Goal: Use online tool/utility: Use online tool/utility

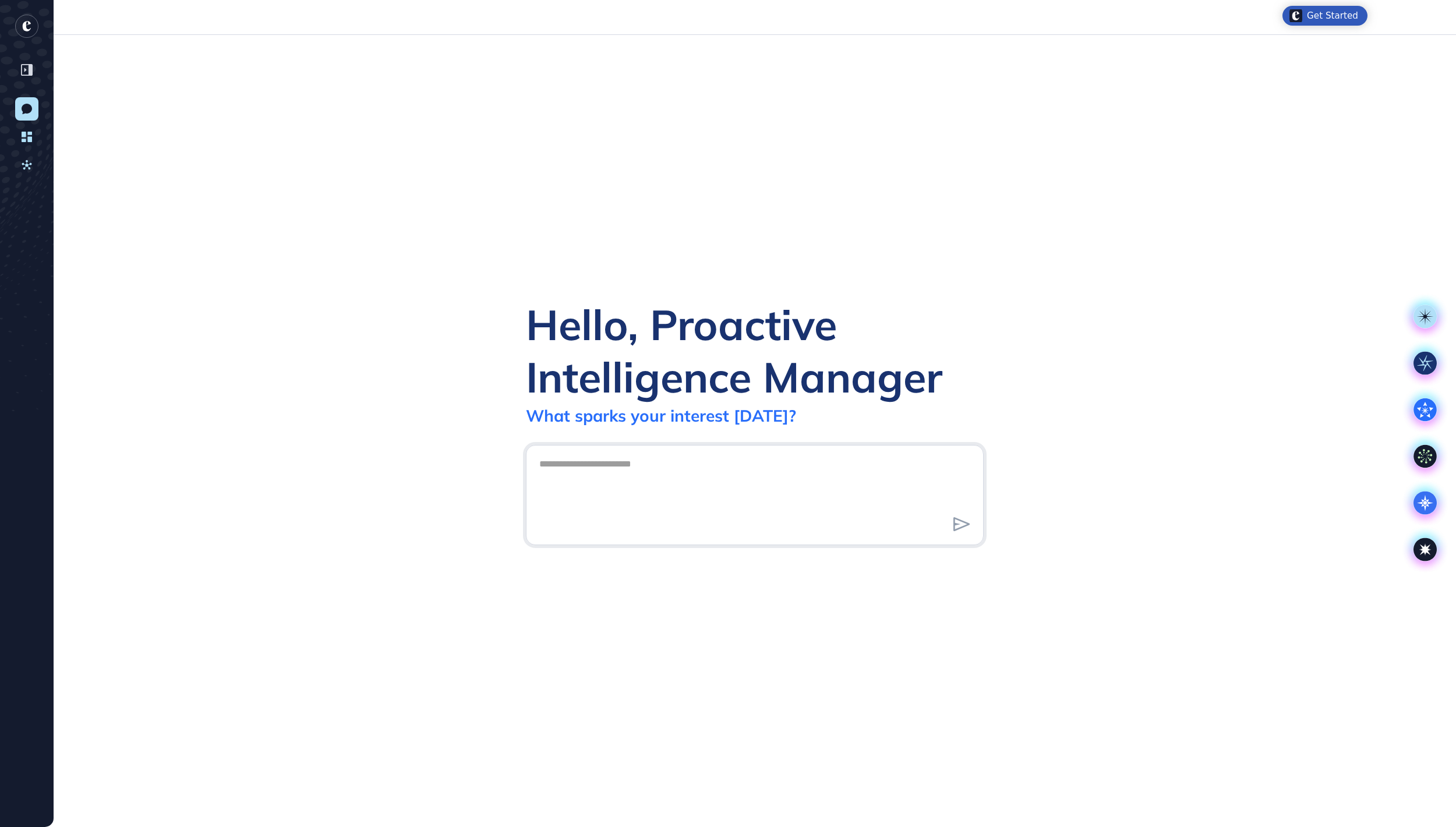
scroll to position [1, 1]
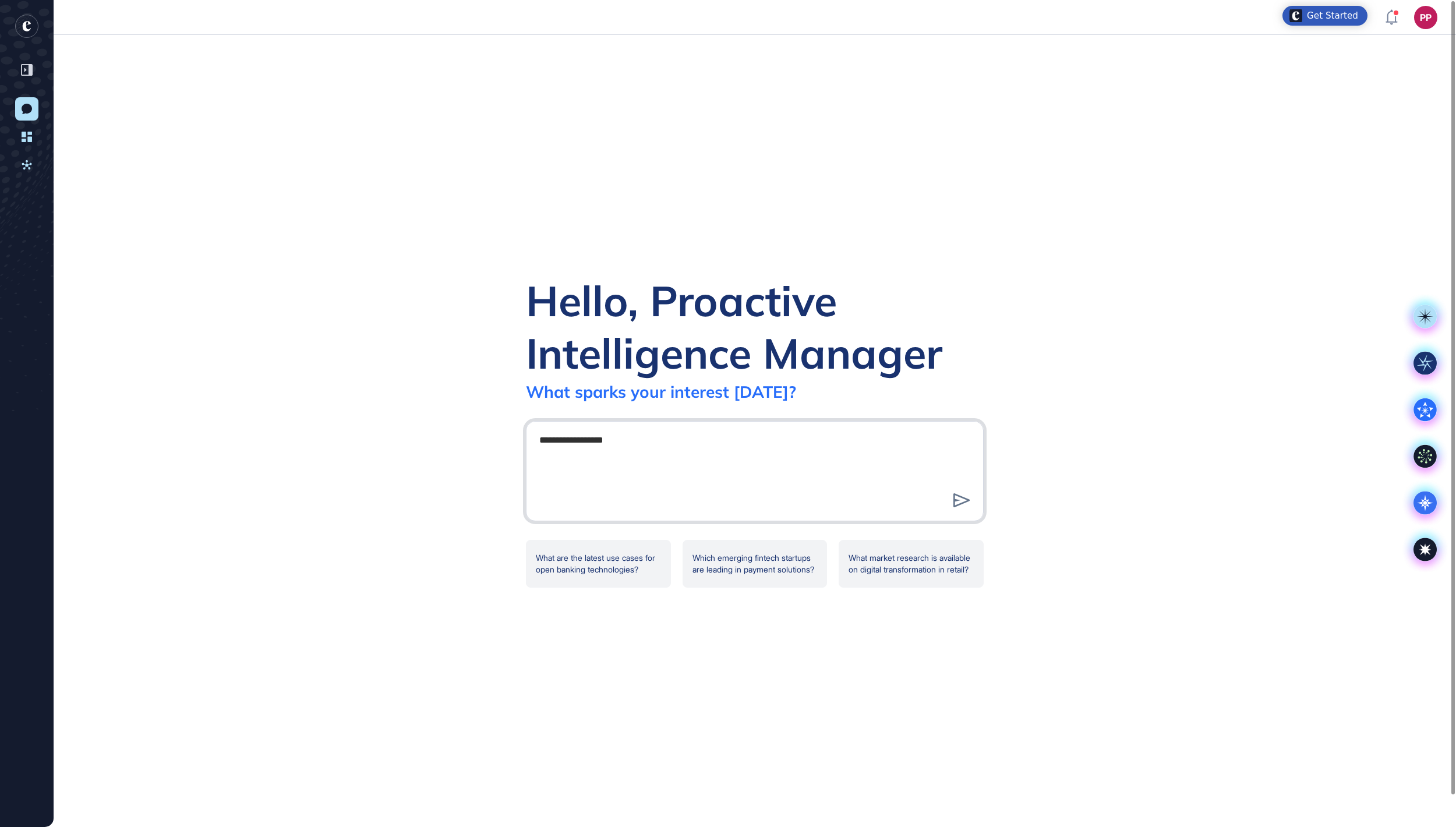
type textarea "**********"
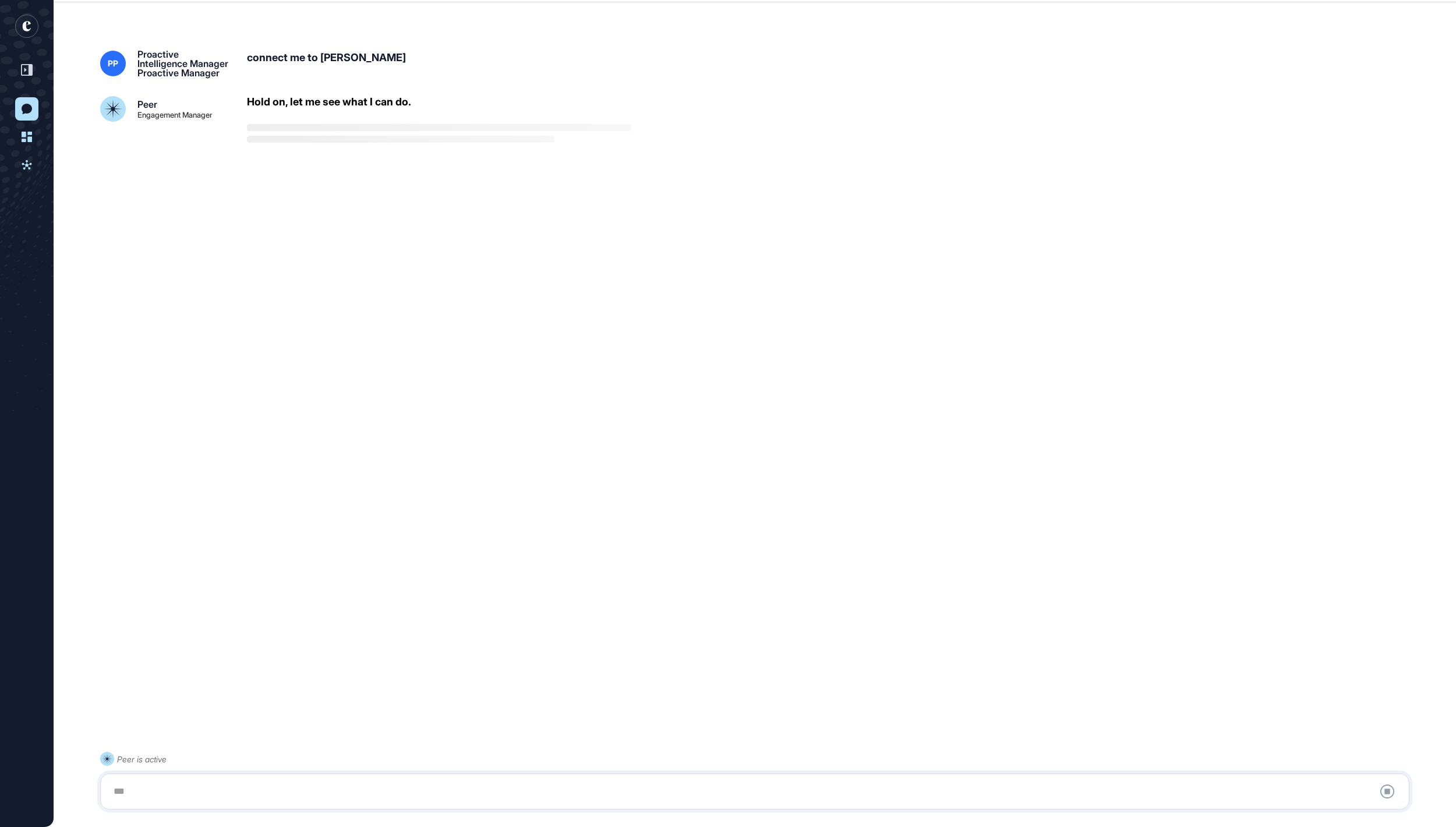
scroll to position [32, 0]
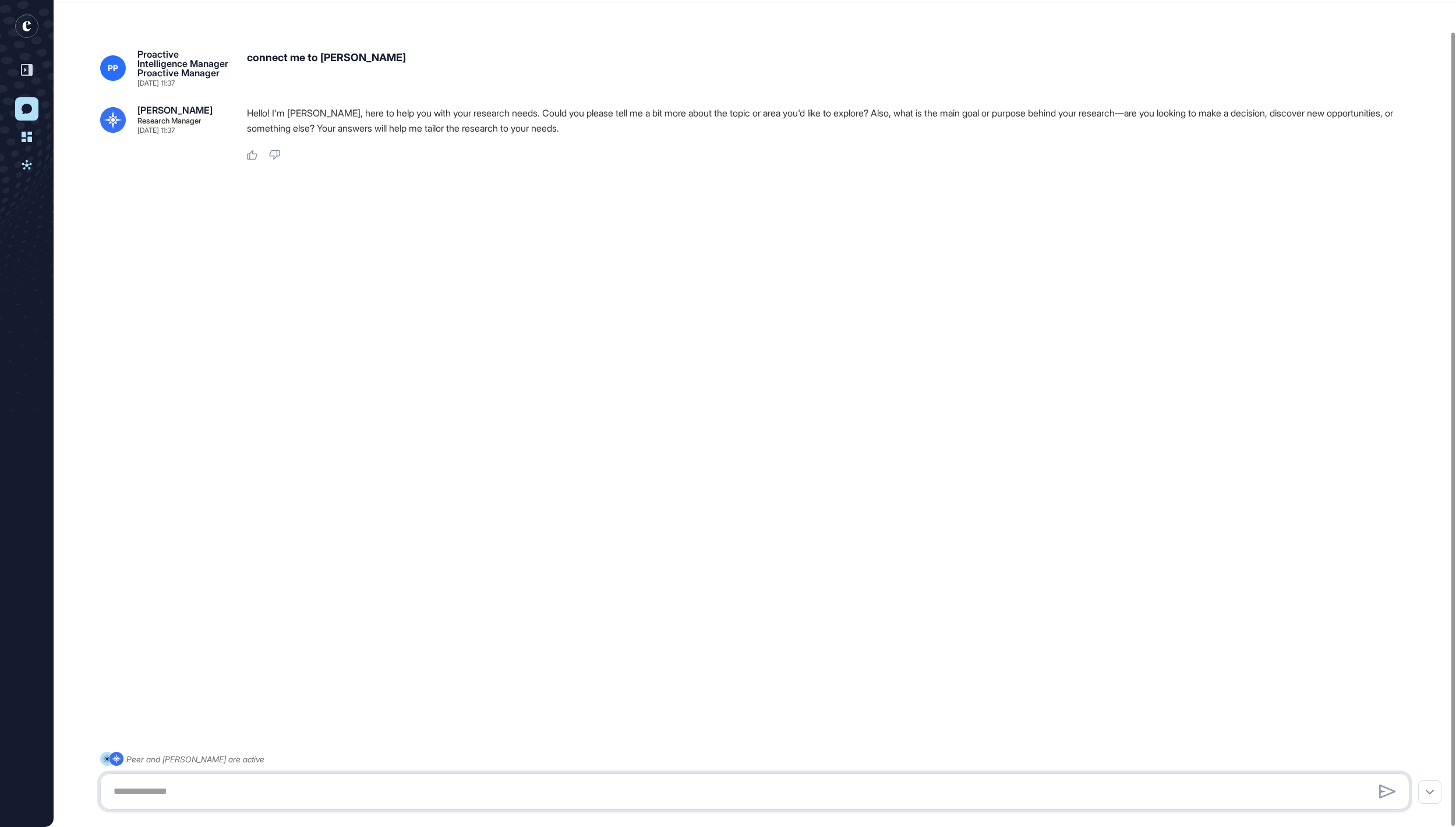
click at [327, 789] on textarea at bounding box center [755, 790] width 1296 height 23
paste textarea "**********"
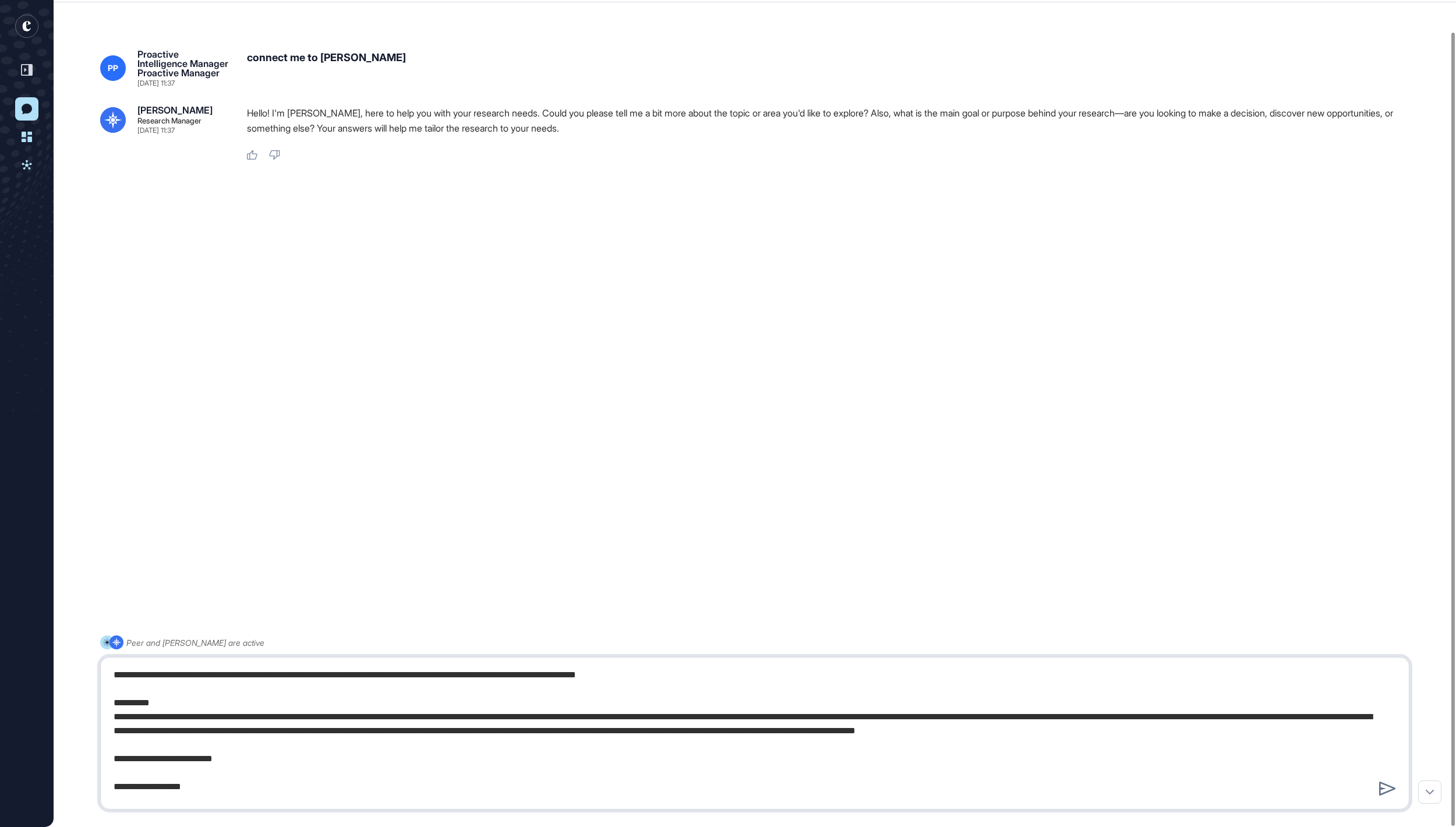
scroll to position [2287, 0]
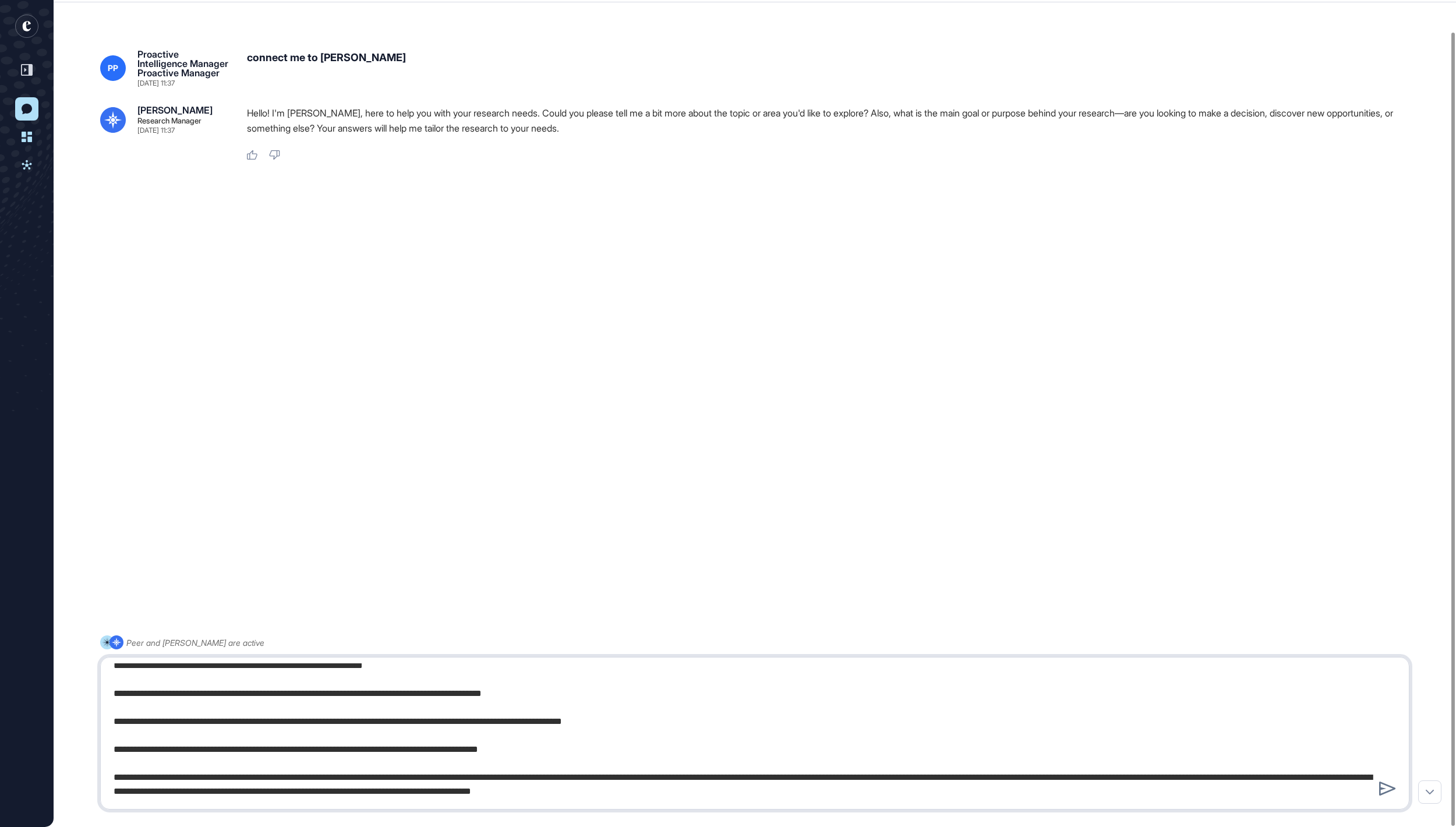
type textarea "**********"
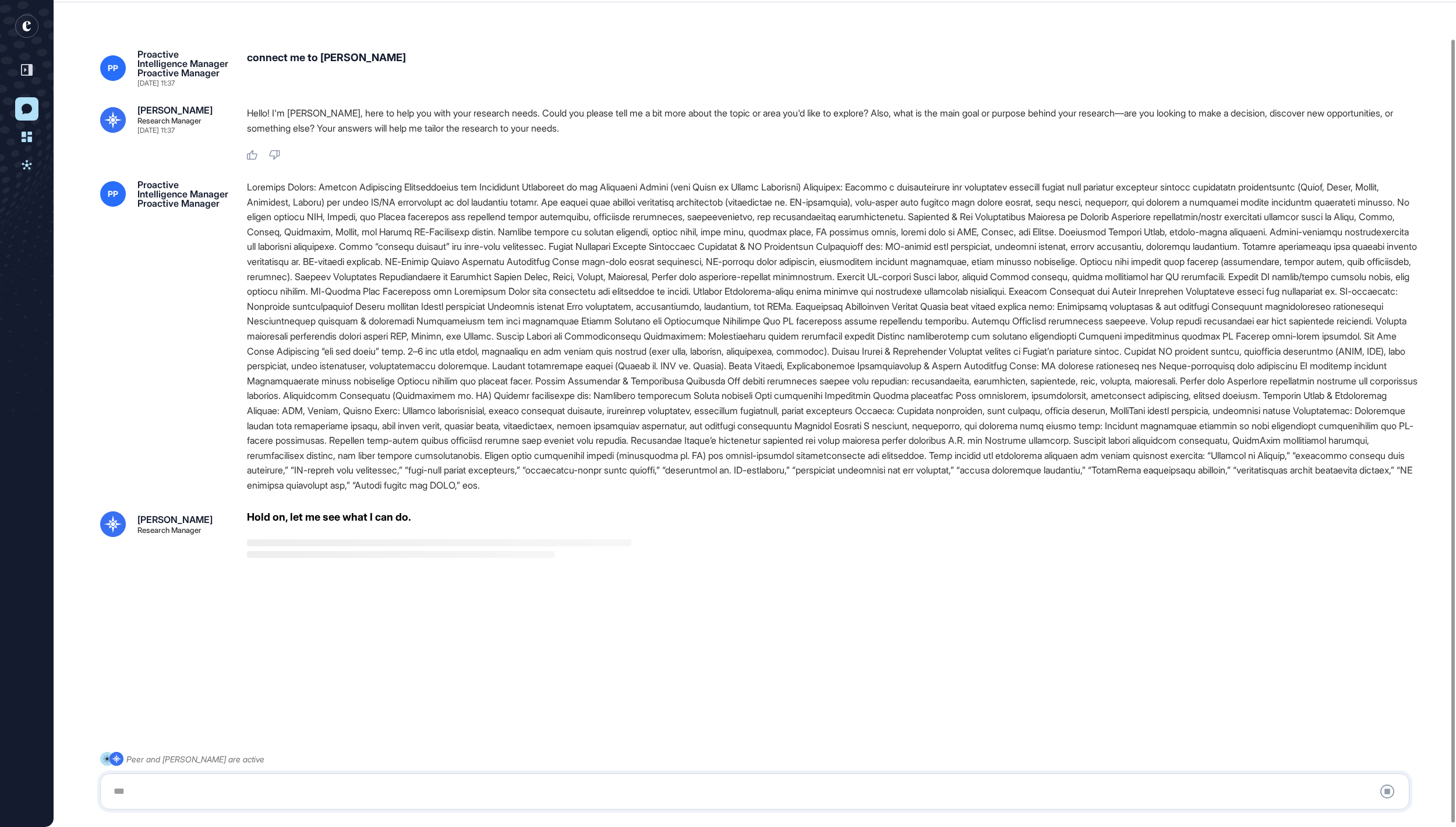
scroll to position [44, 0]
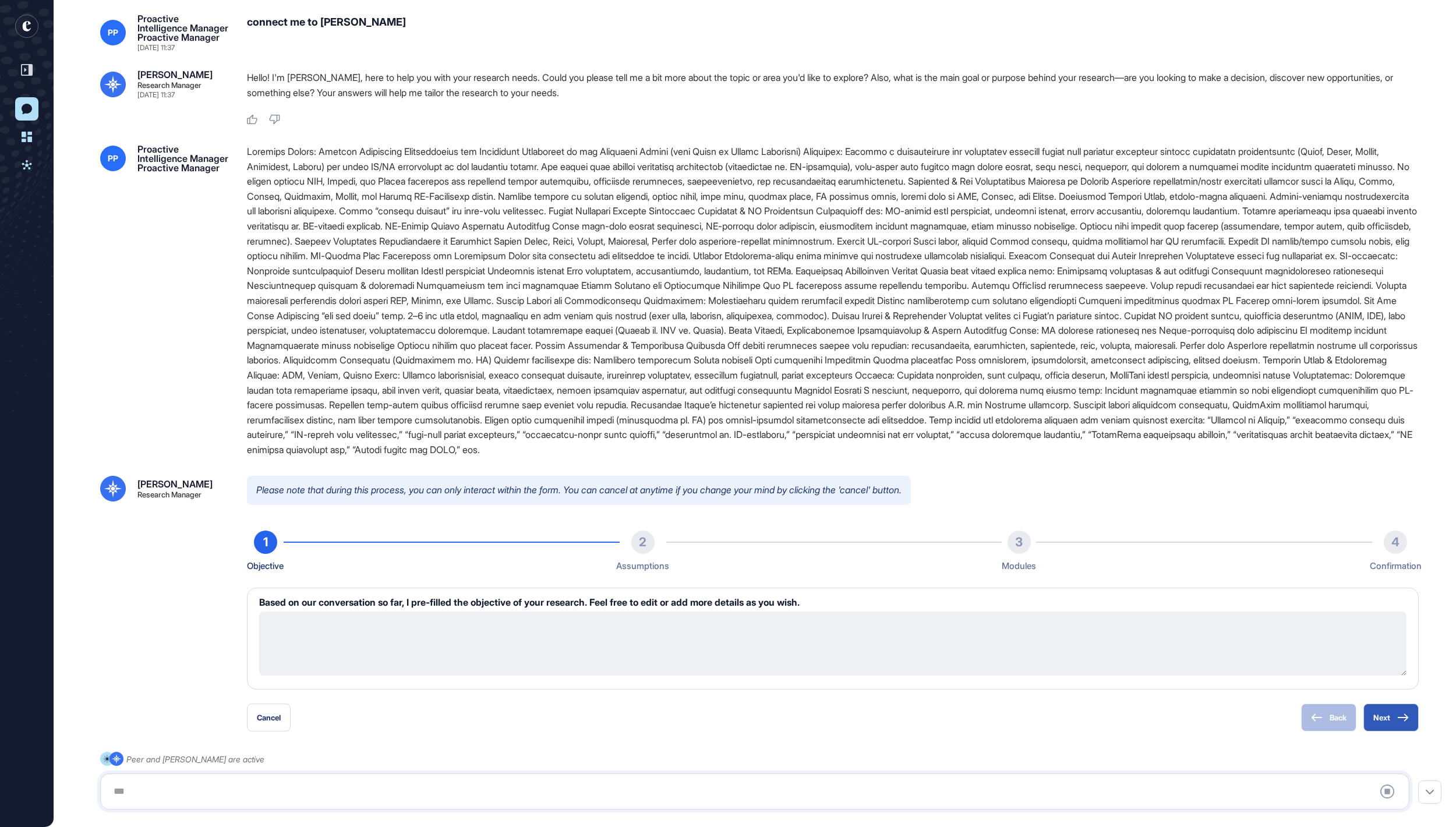
type textarea "**********"
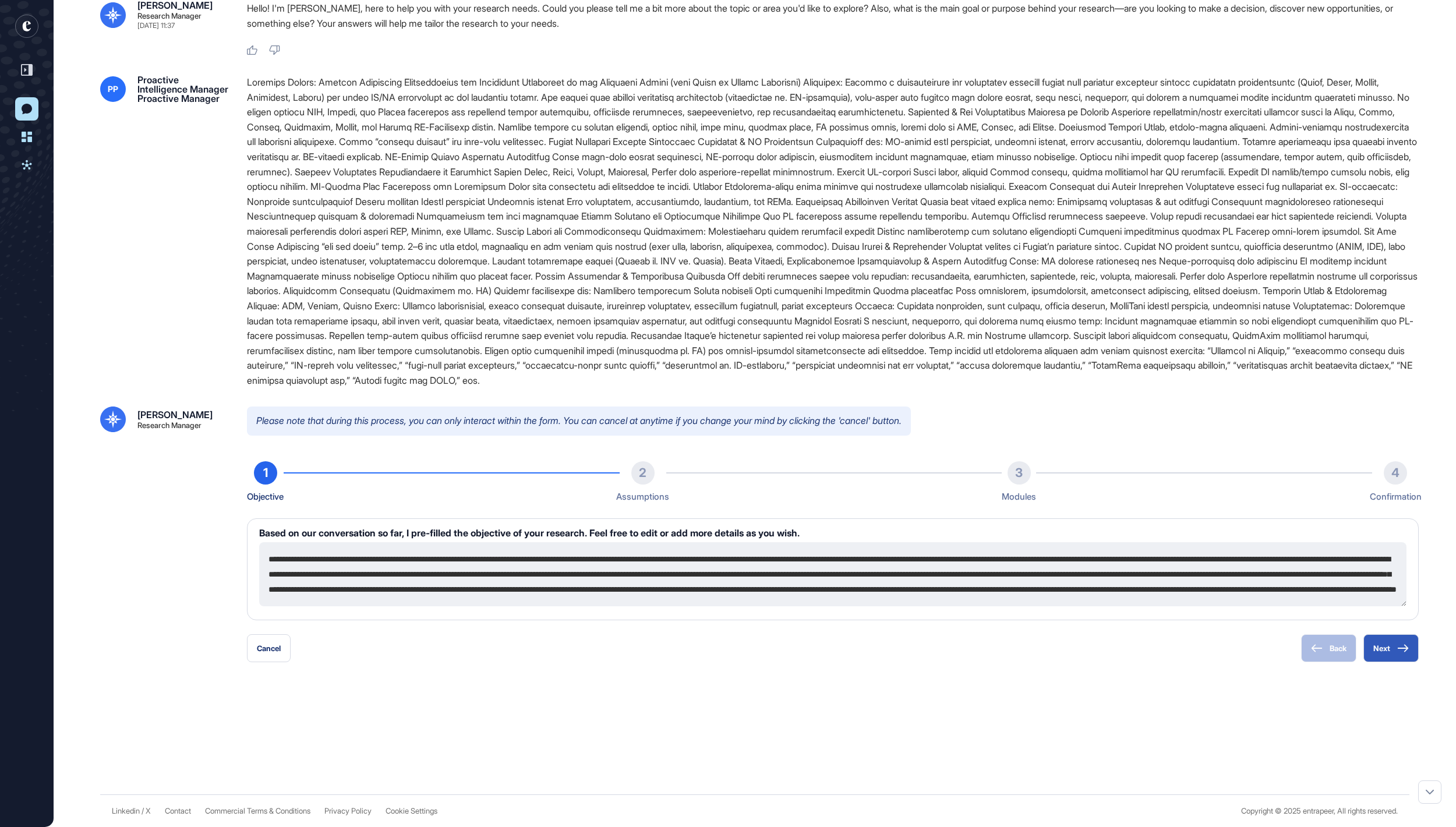
scroll to position [251, 0]
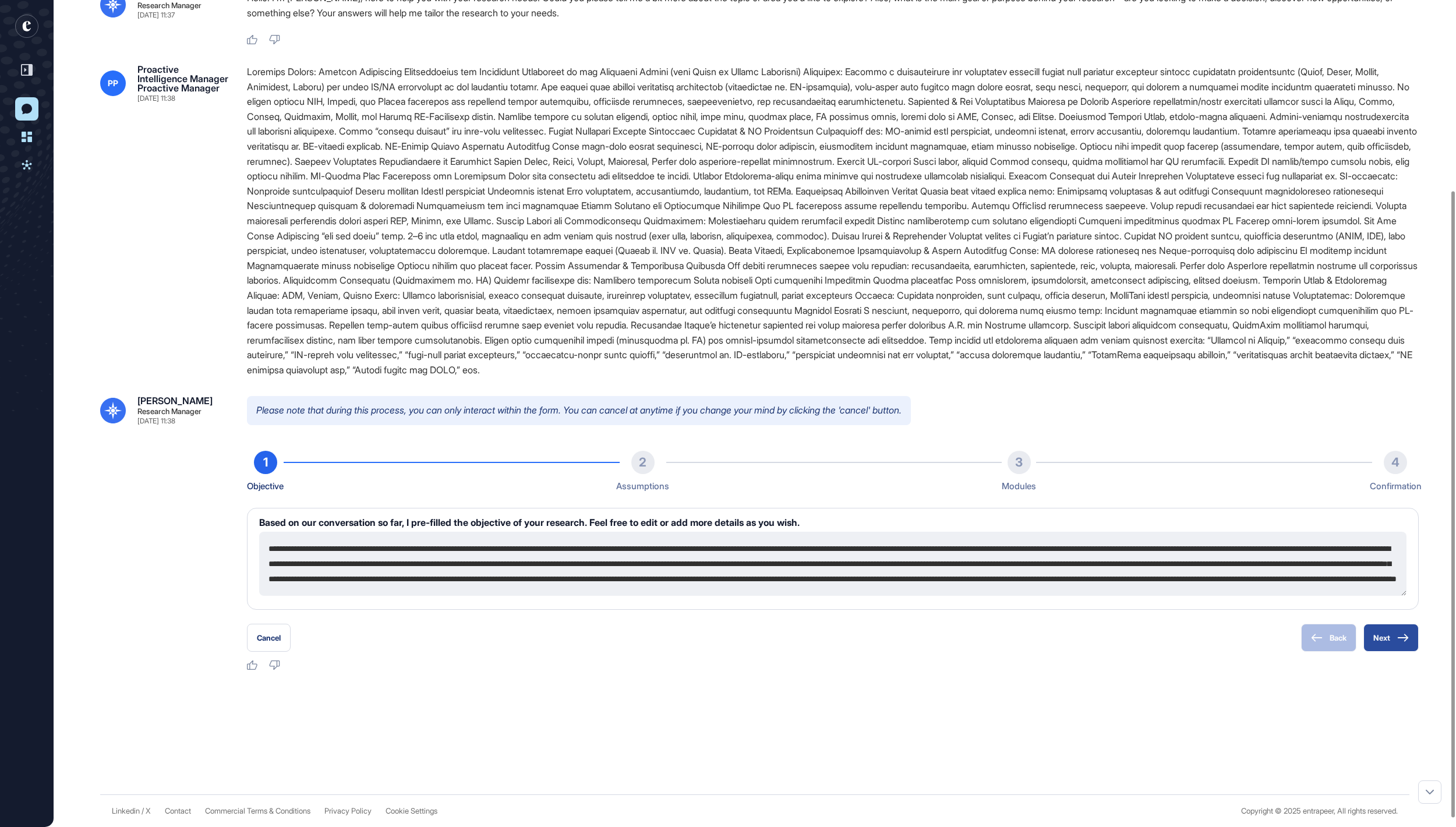
click at [1382, 648] on button "Next" at bounding box center [1391, 638] width 55 height 28
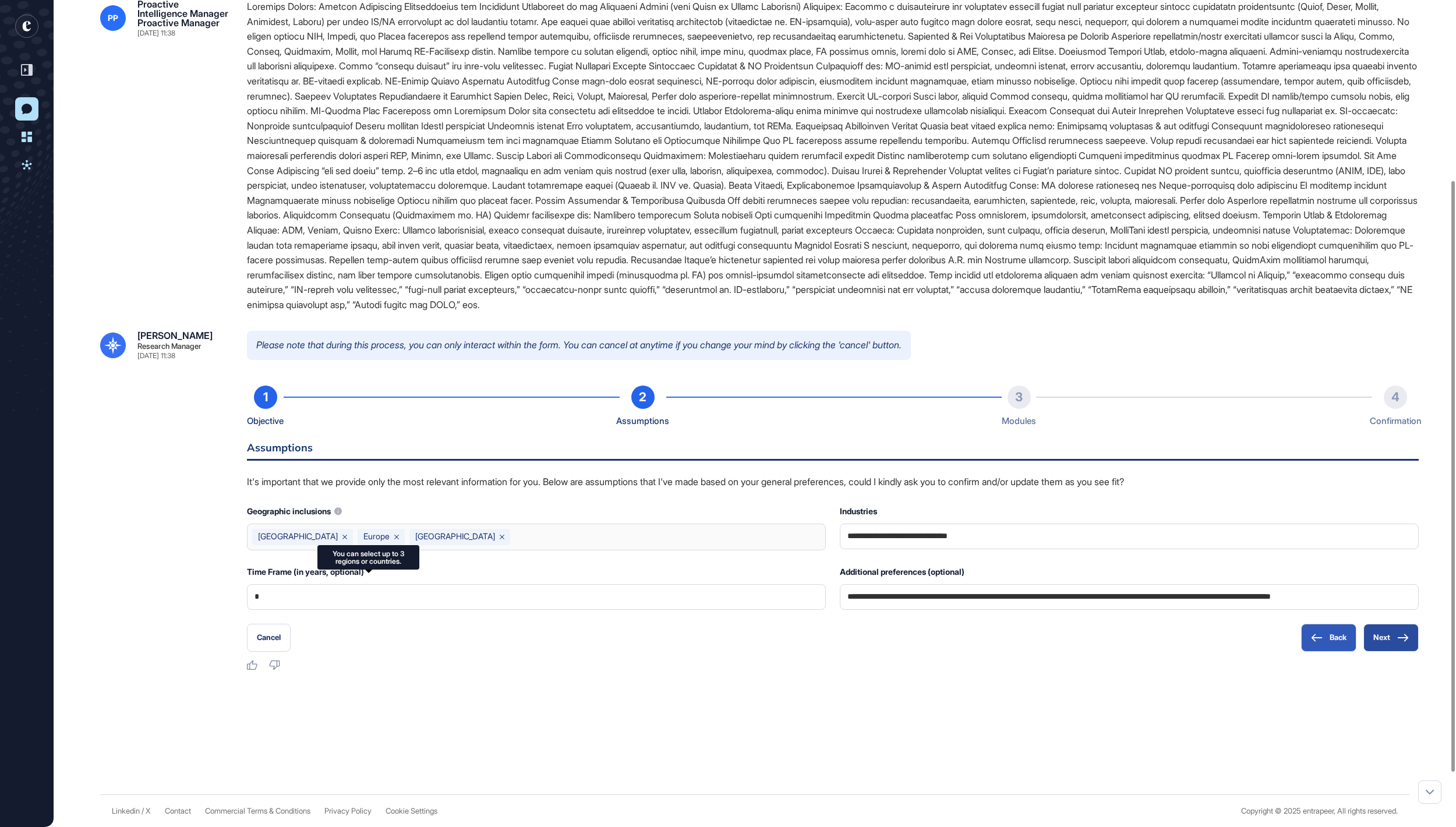
click at [1391, 651] on button "Next" at bounding box center [1391, 638] width 55 height 28
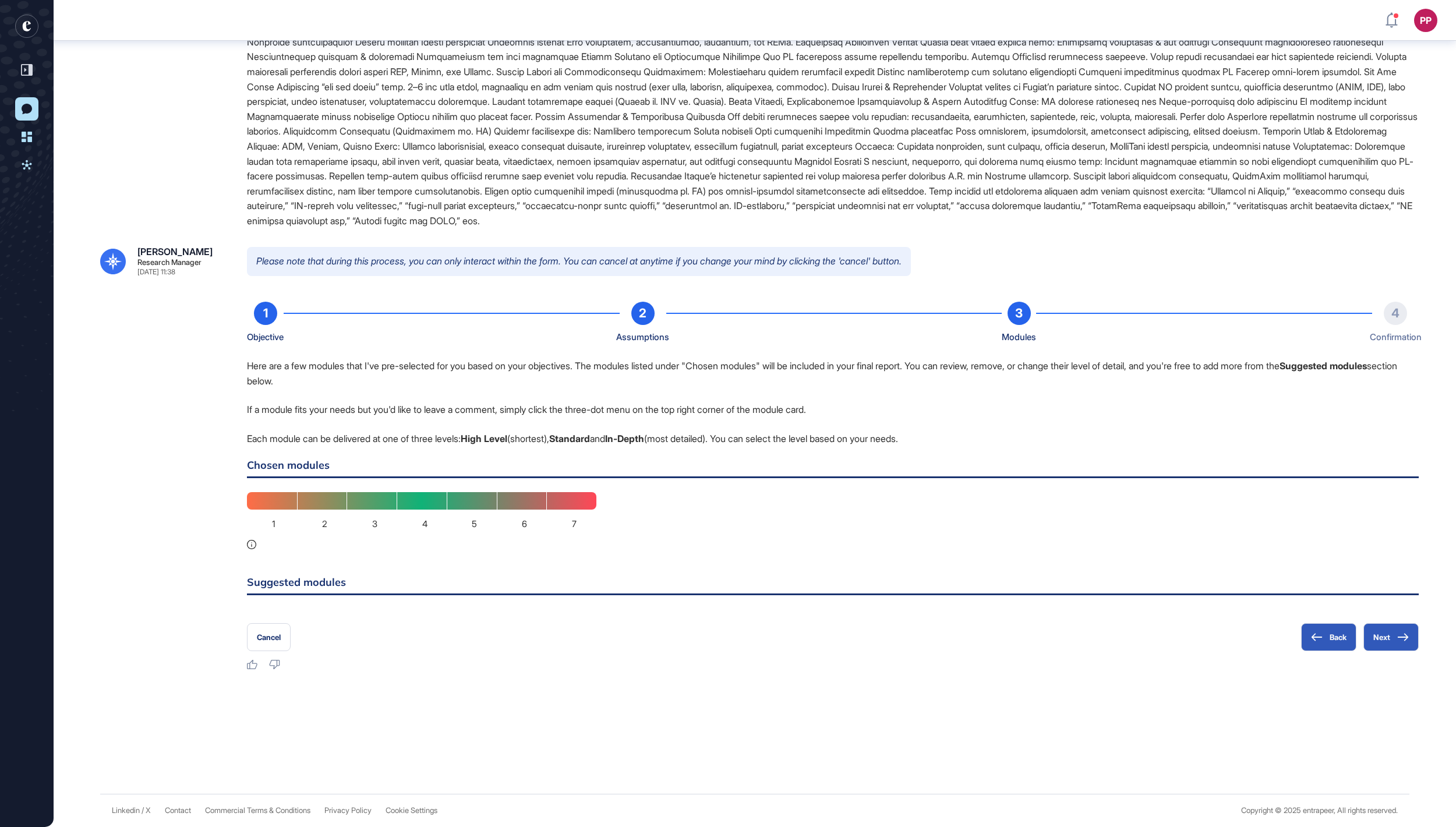
scroll to position [420, 0]
click at [1311, 637] on icon at bounding box center [1317, 637] width 12 height 8
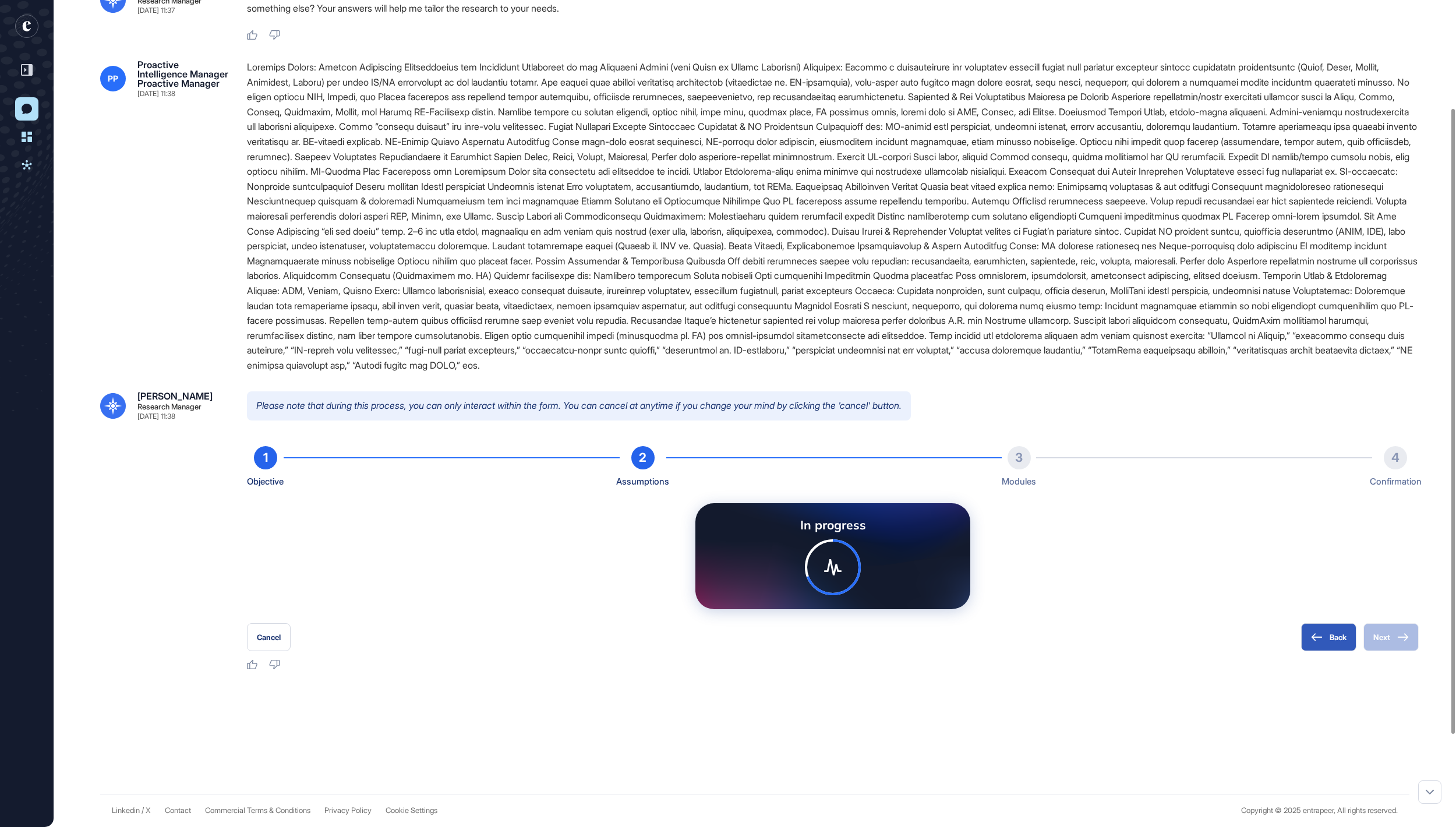
scroll to position [101, 0]
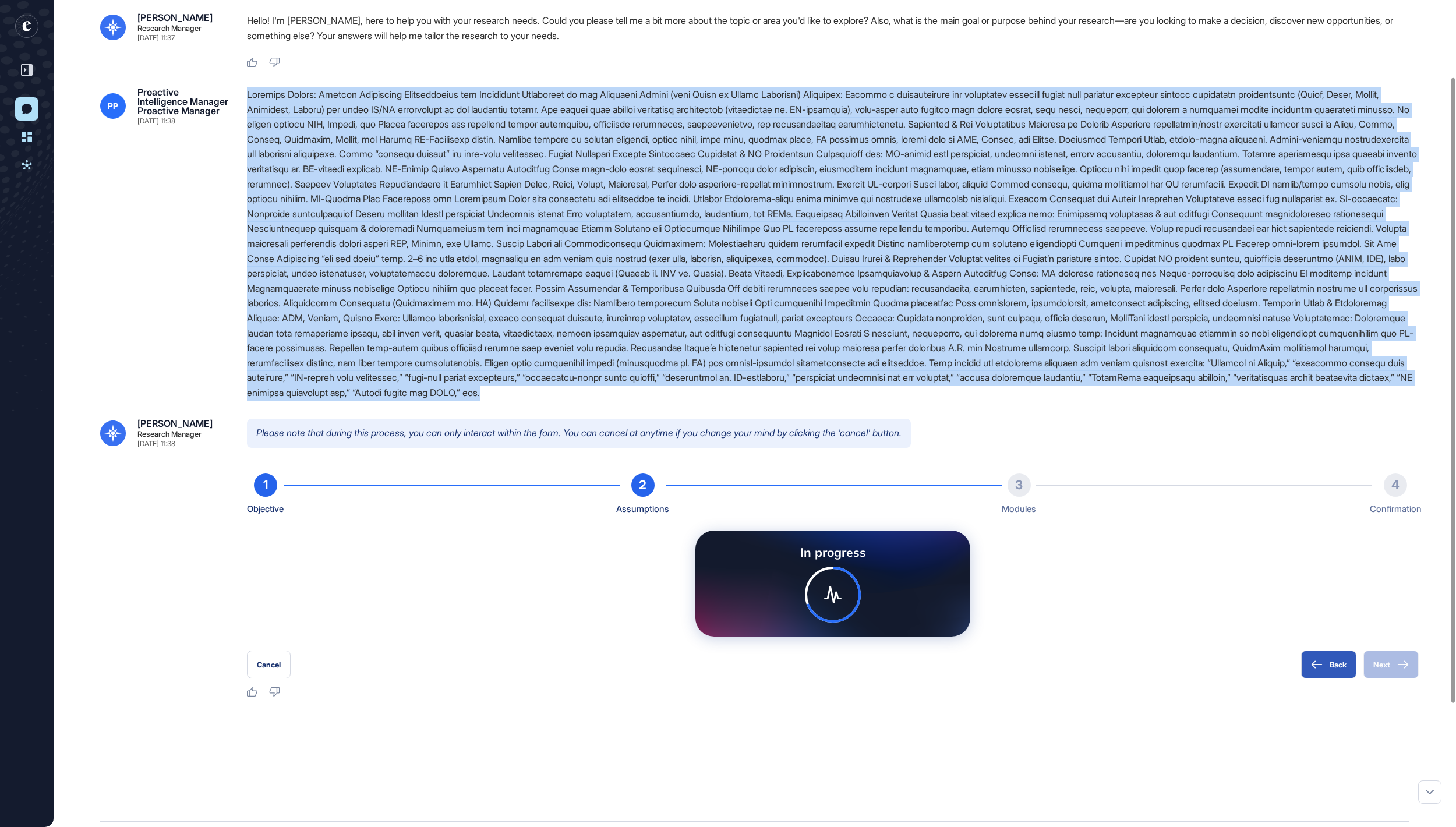
drag, startPoint x: 1131, startPoint y: 524, endPoint x: 247, endPoint y: 136, distance: 965.4
click at [247, 136] on div at bounding box center [833, 244] width 1172 height 312
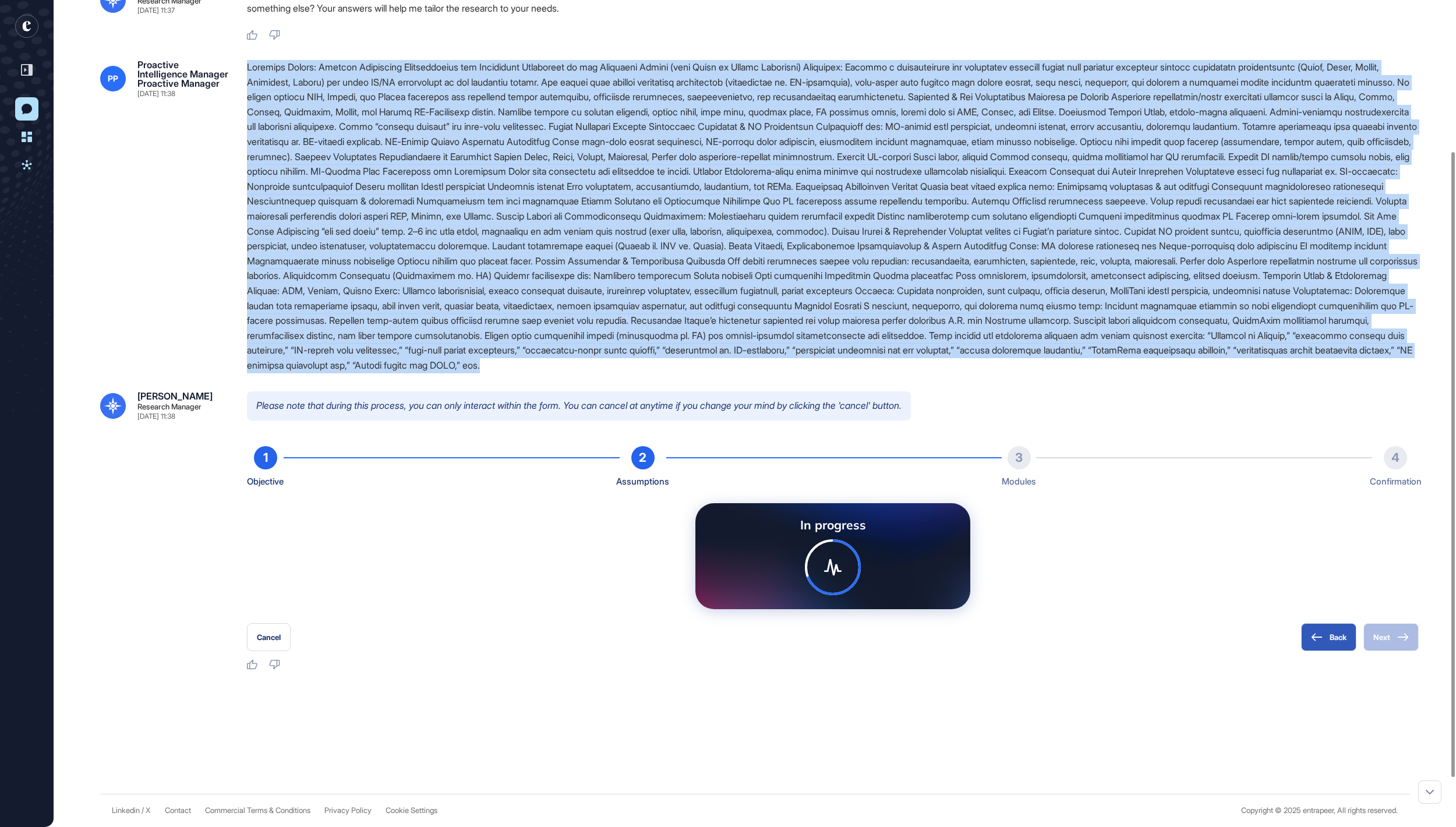
copy div "Research Prompt: Project Management Methodologies and Innovative Approaches in …"
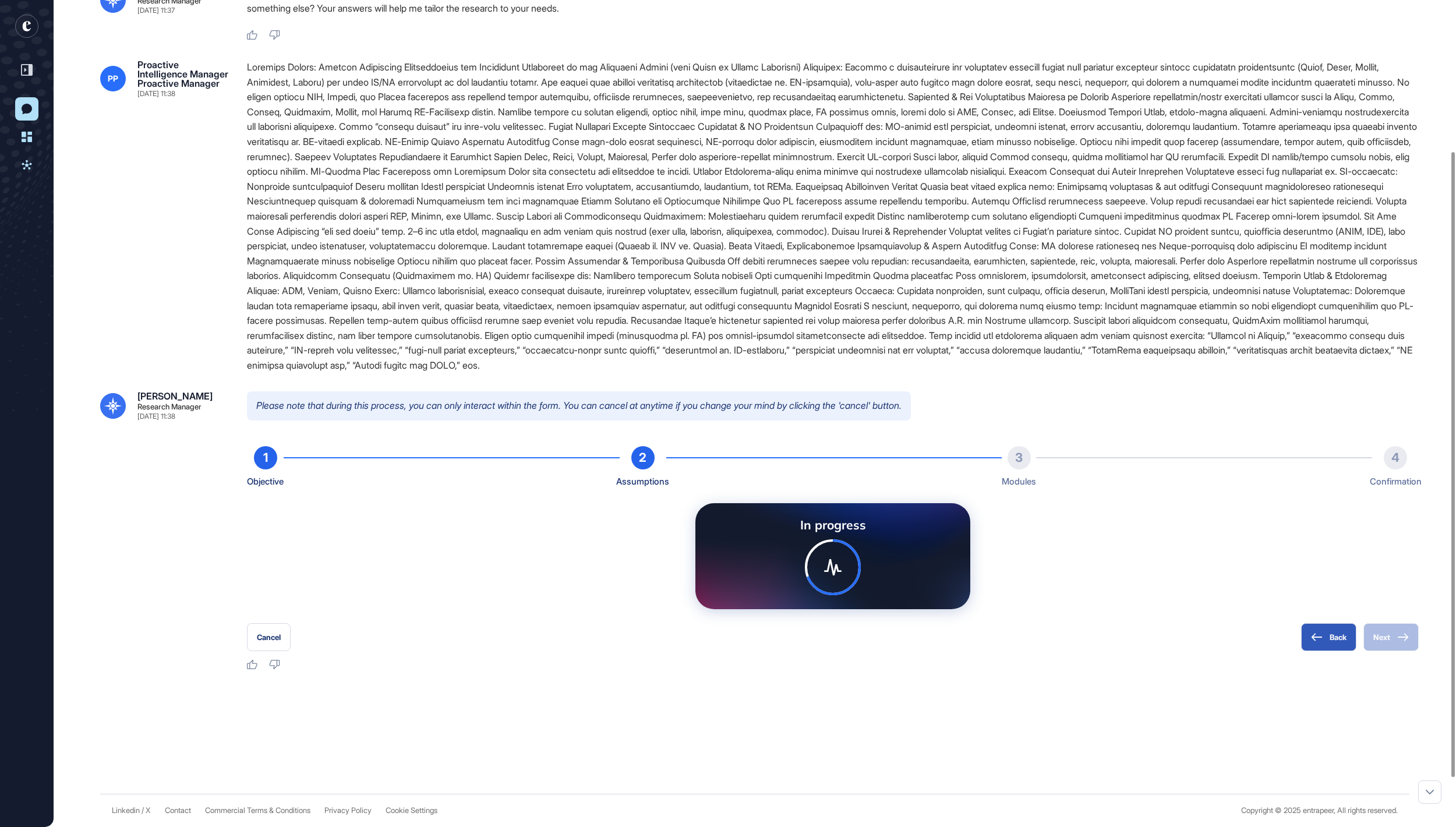
click at [29, 25] on rect "entrapeer-logo" at bounding box center [26, 25] width 23 height 23
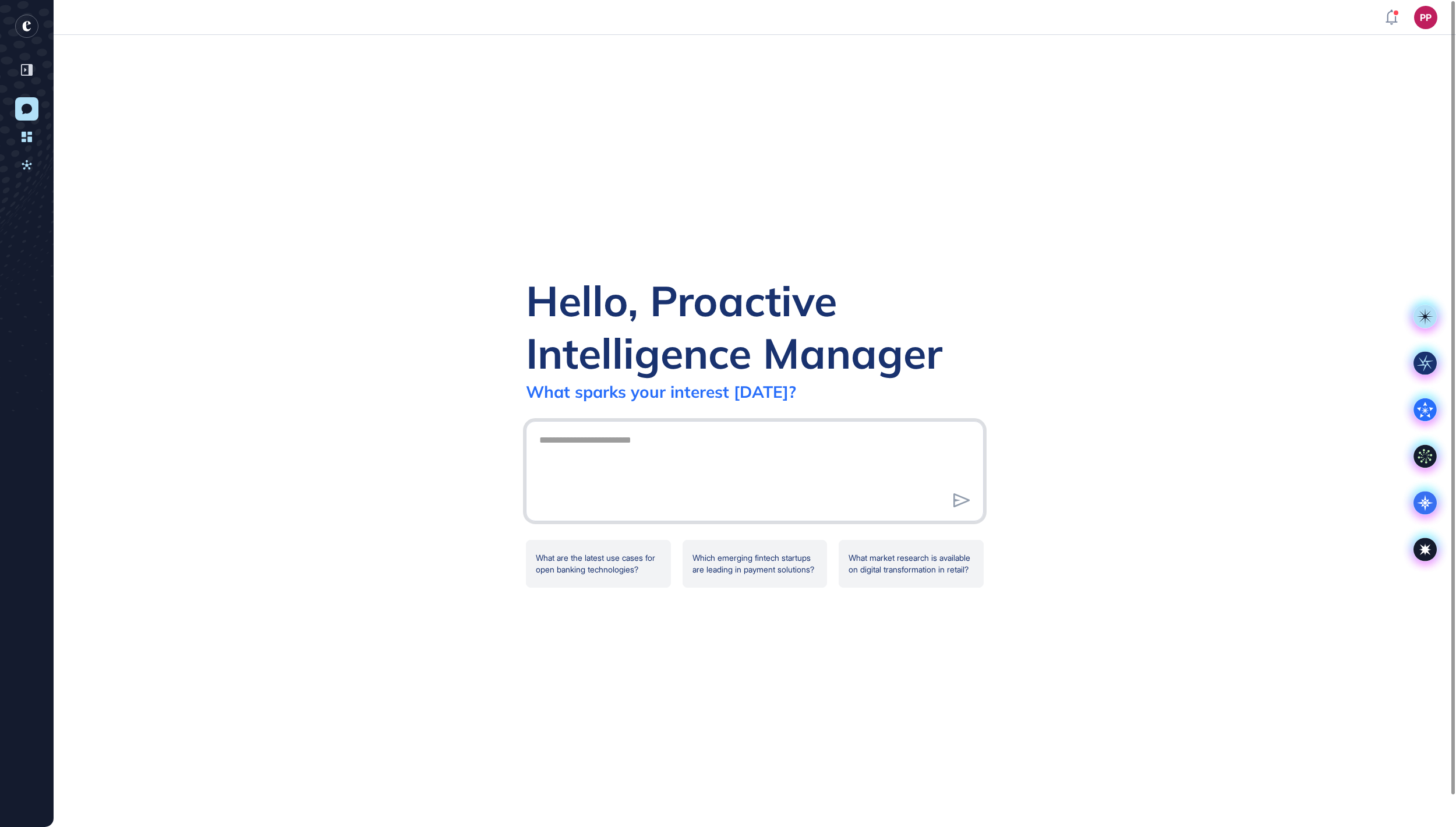
click at [595, 432] on textarea at bounding box center [755, 470] width 445 height 82
type textarea "**********"
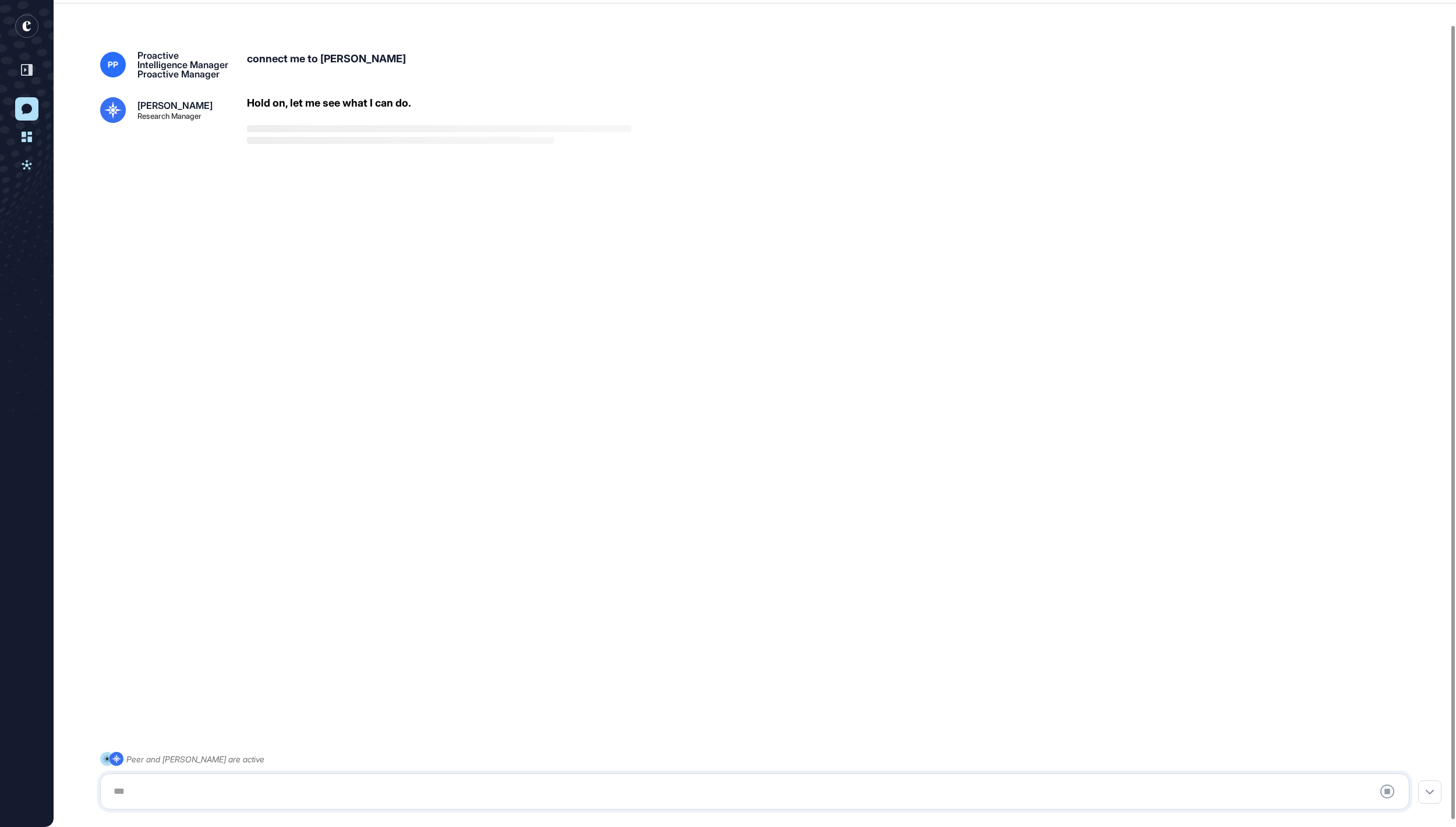
scroll to position [32, 0]
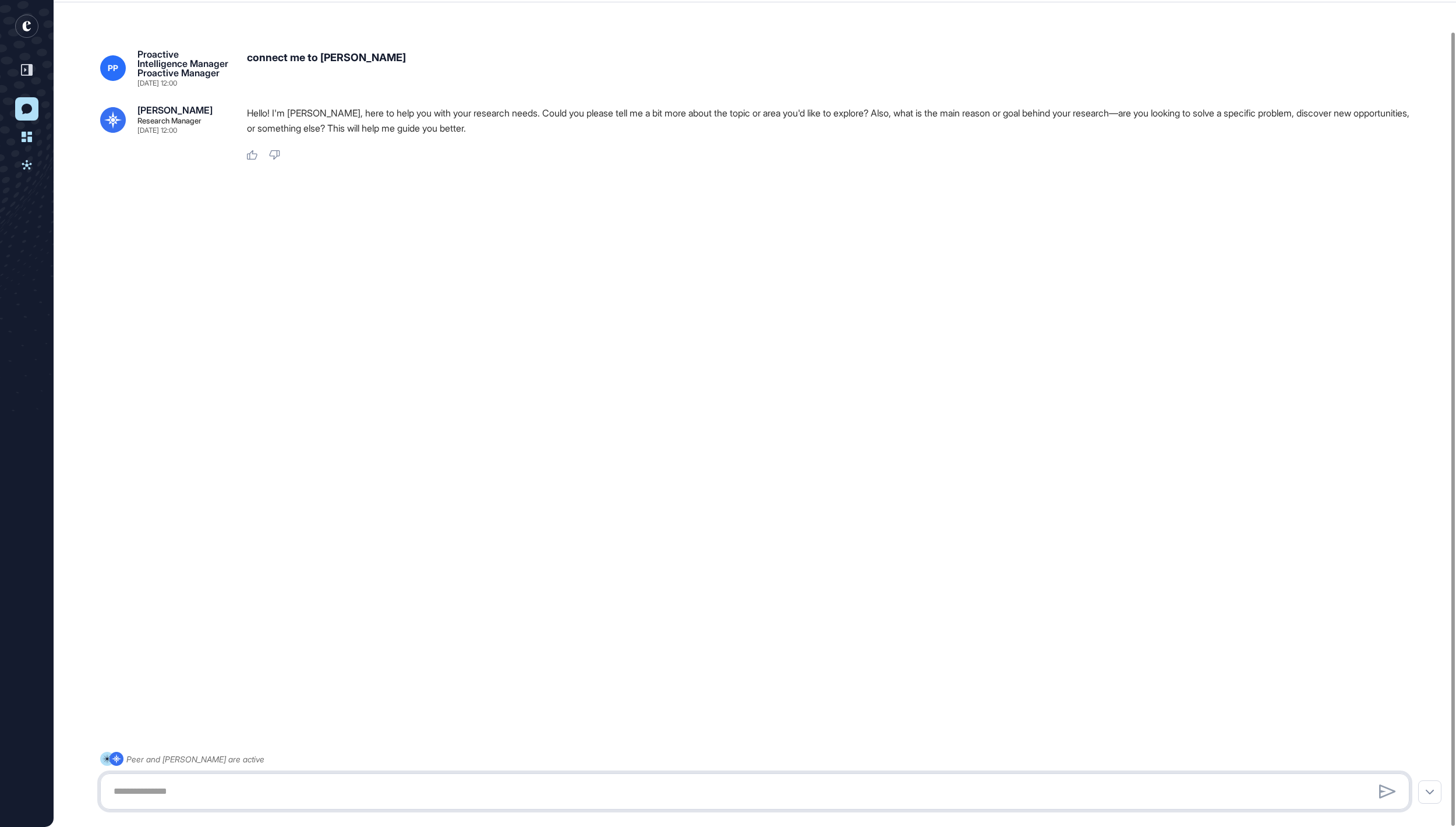
click at [332, 790] on textarea at bounding box center [755, 790] width 1296 height 23
paste textarea "**********"
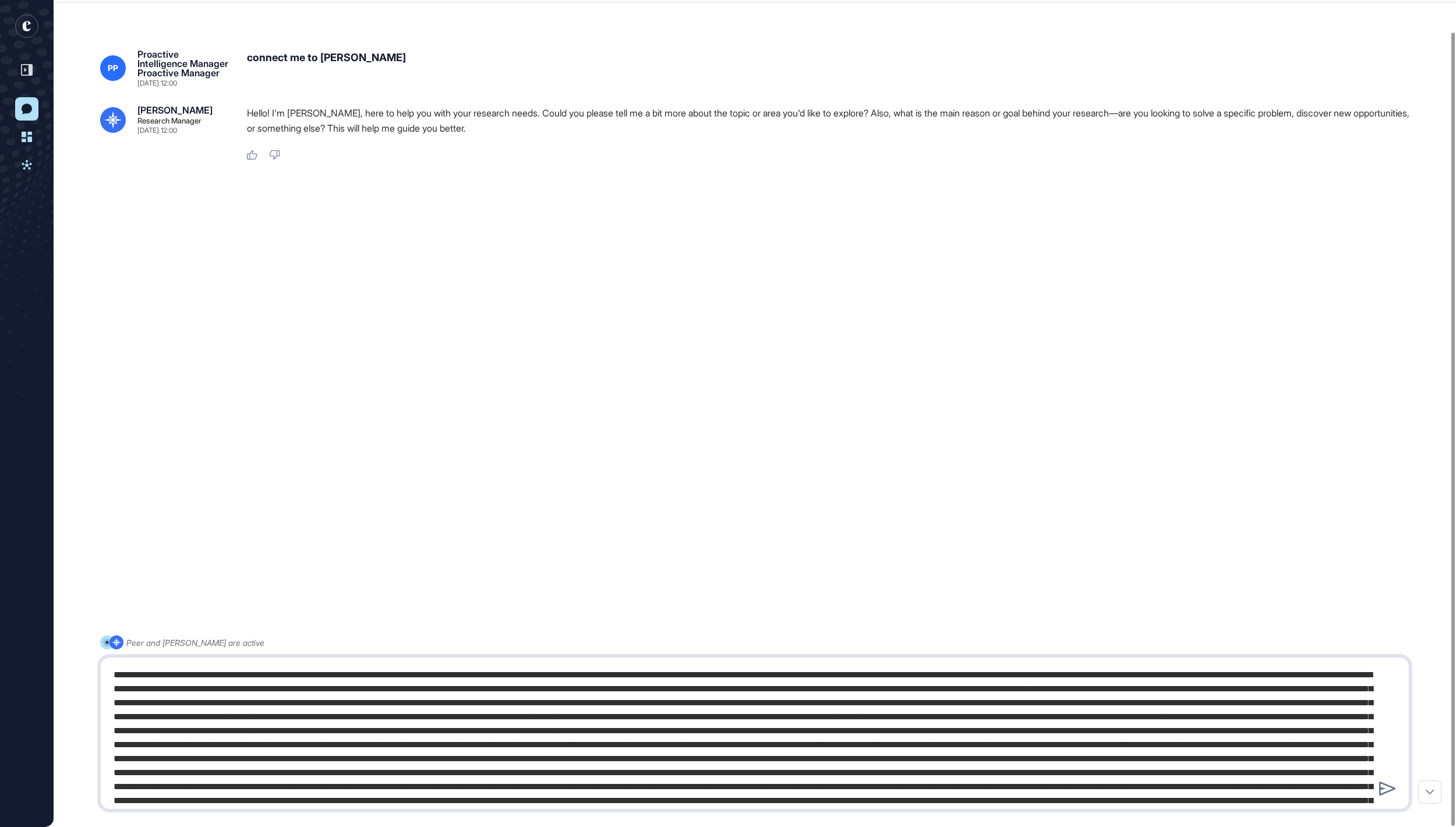
scroll to position [191, 0]
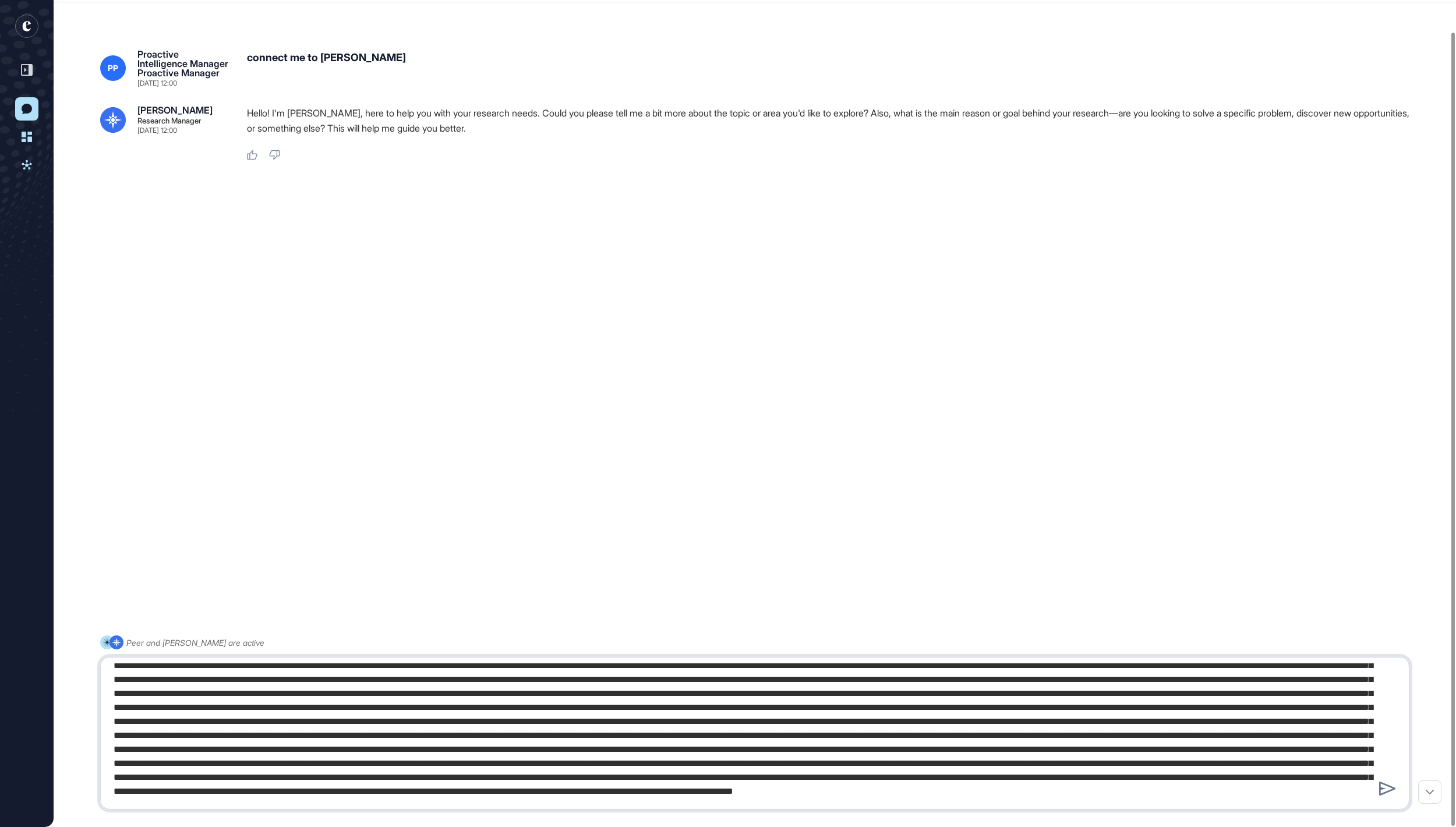
type textarea "**********"
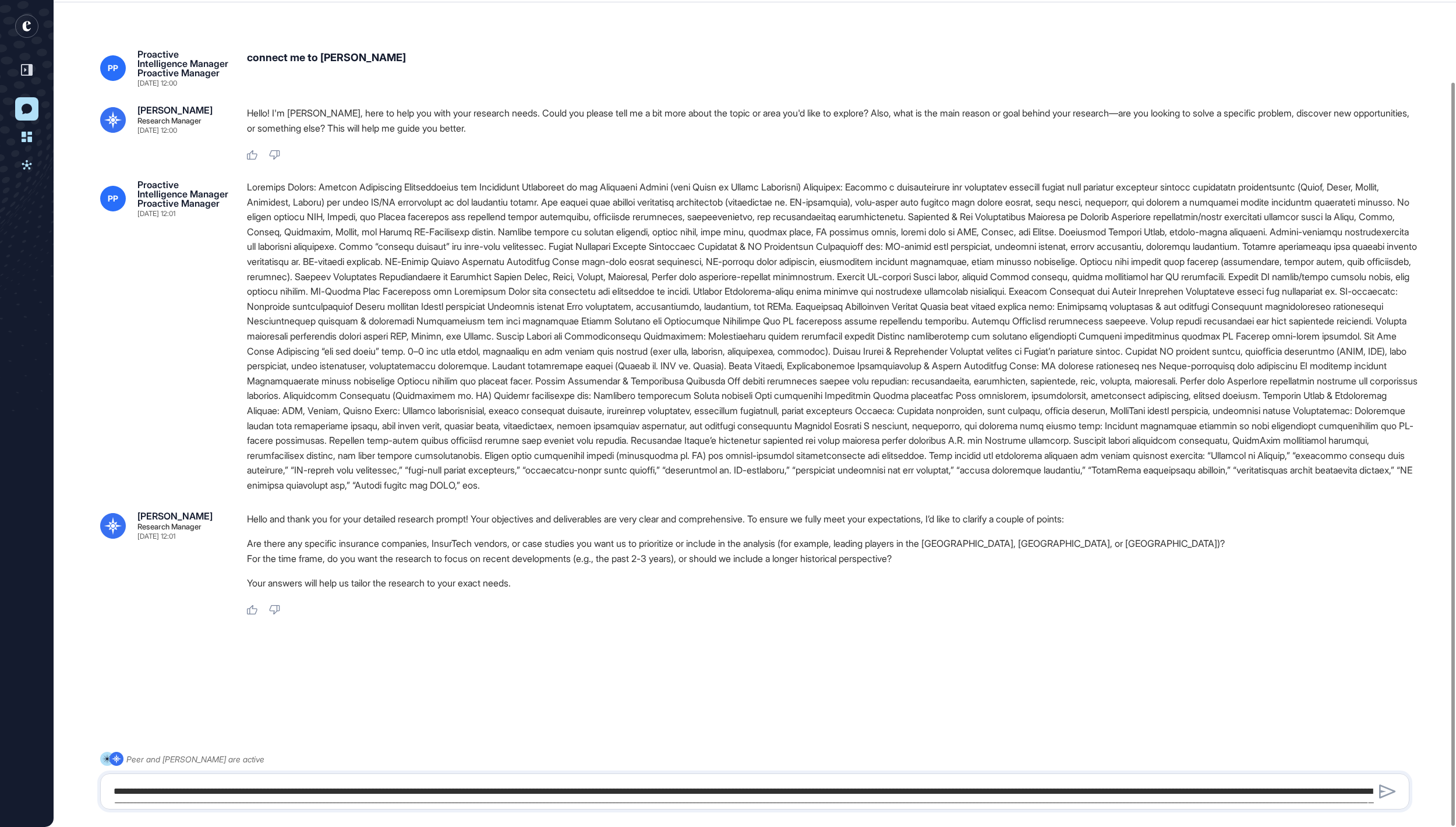
scroll to position [91, 0]
click at [424, 786] on textarea at bounding box center [754, 790] width 1295 height 23
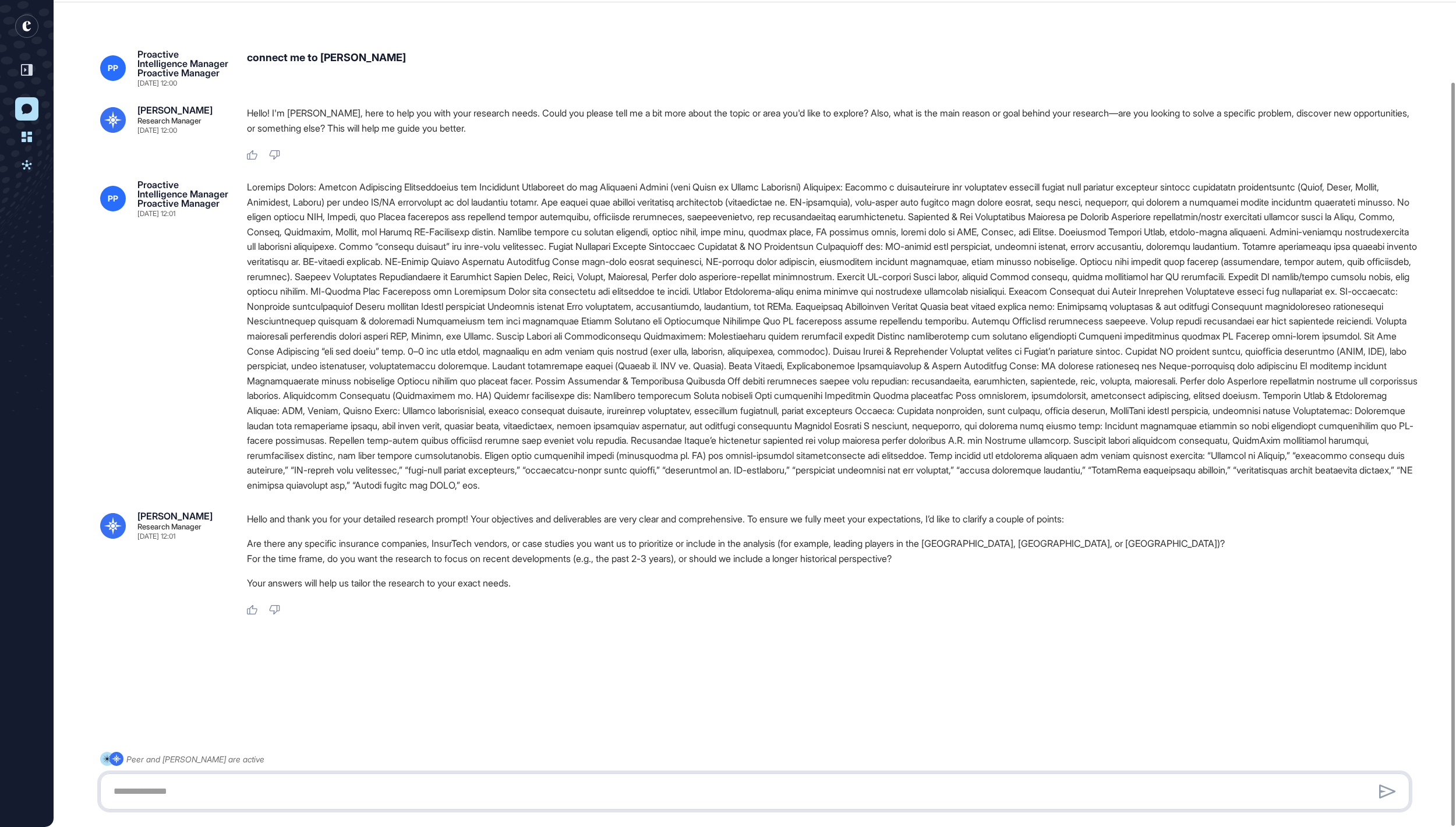
paste textarea "**********"
type textarea "**********"
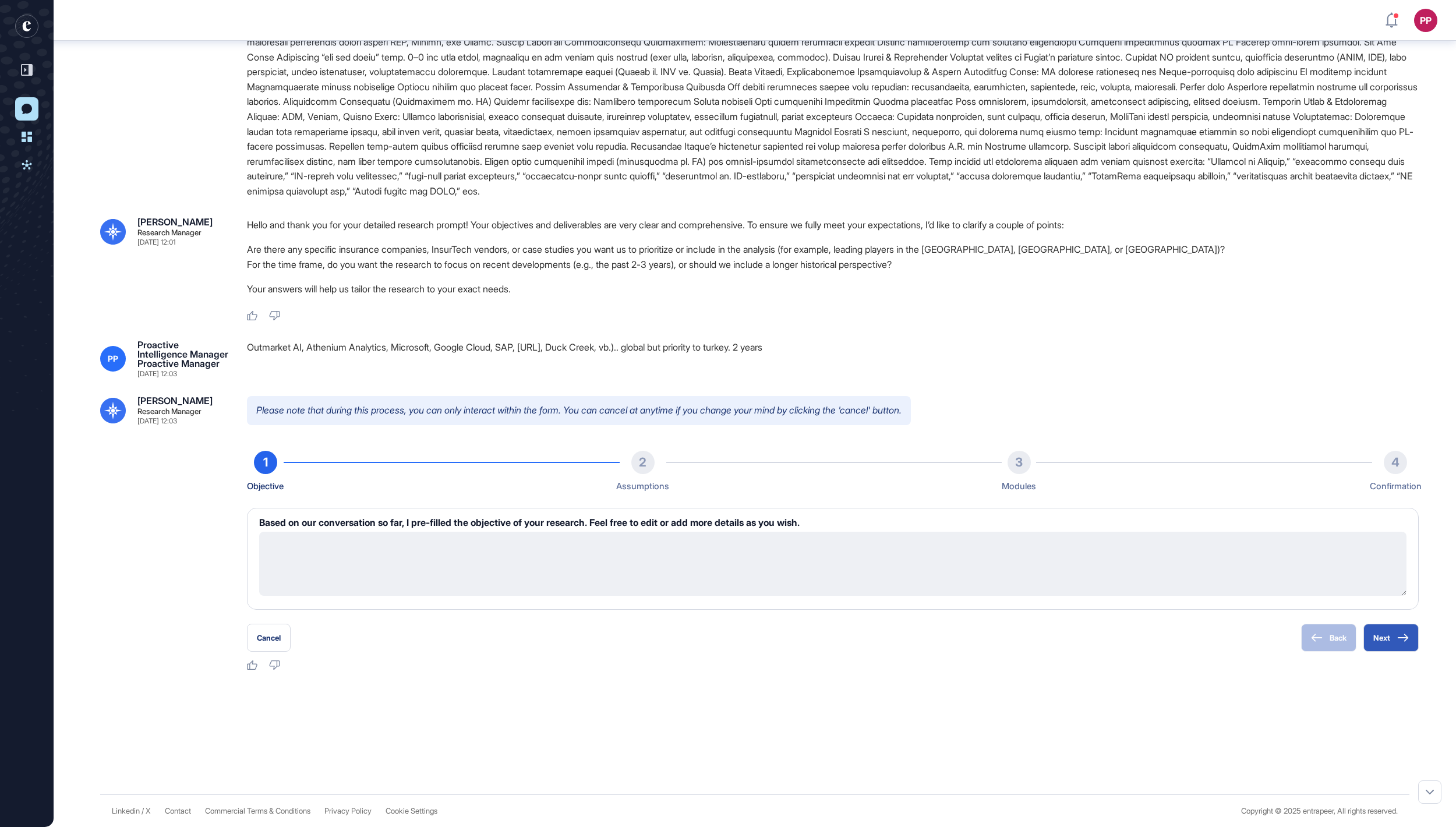
scroll to position [447, 0]
click at [1391, 651] on button "Next" at bounding box center [1391, 638] width 55 height 28
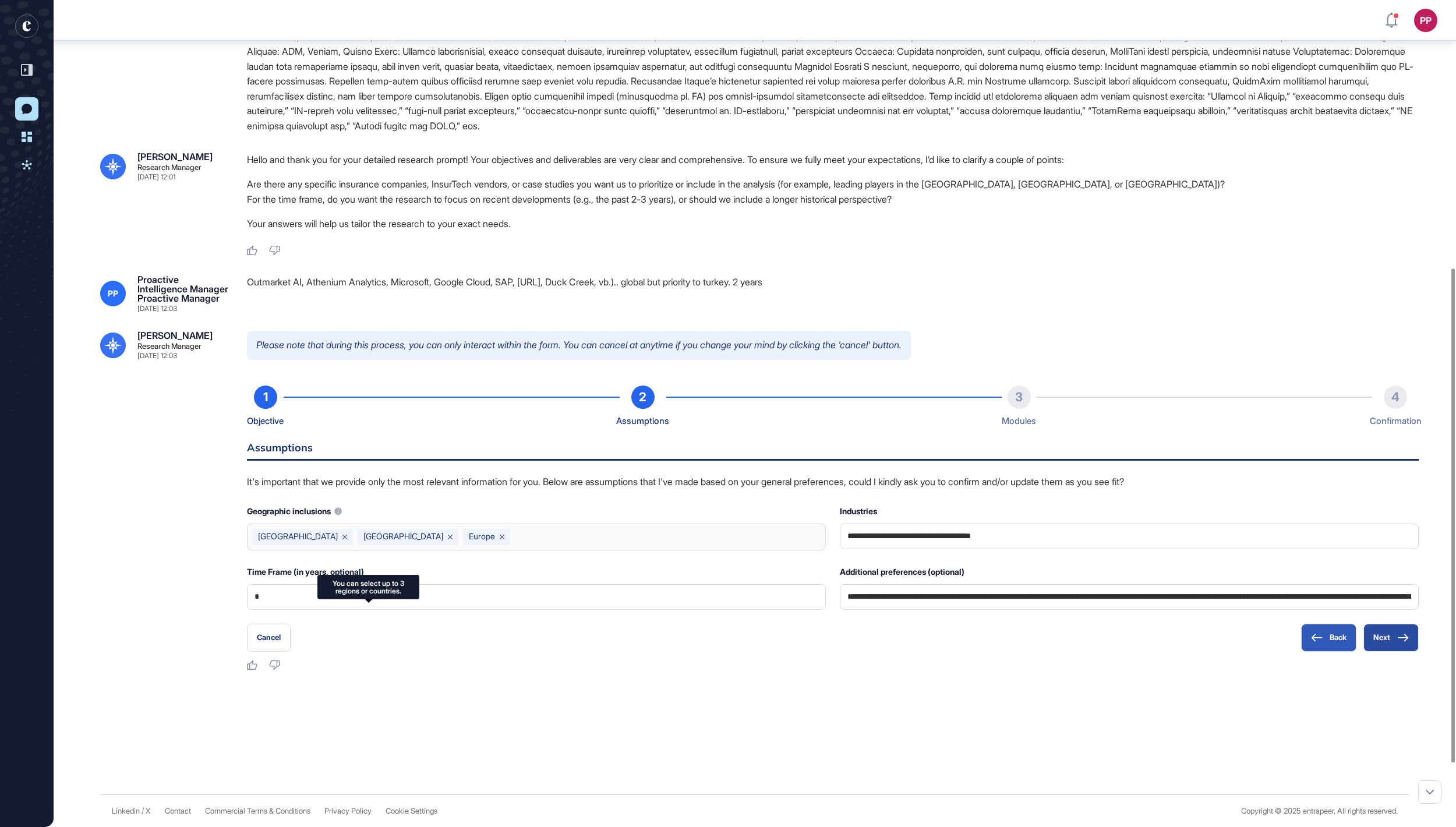
click at [1392, 651] on button "Next" at bounding box center [1391, 638] width 55 height 28
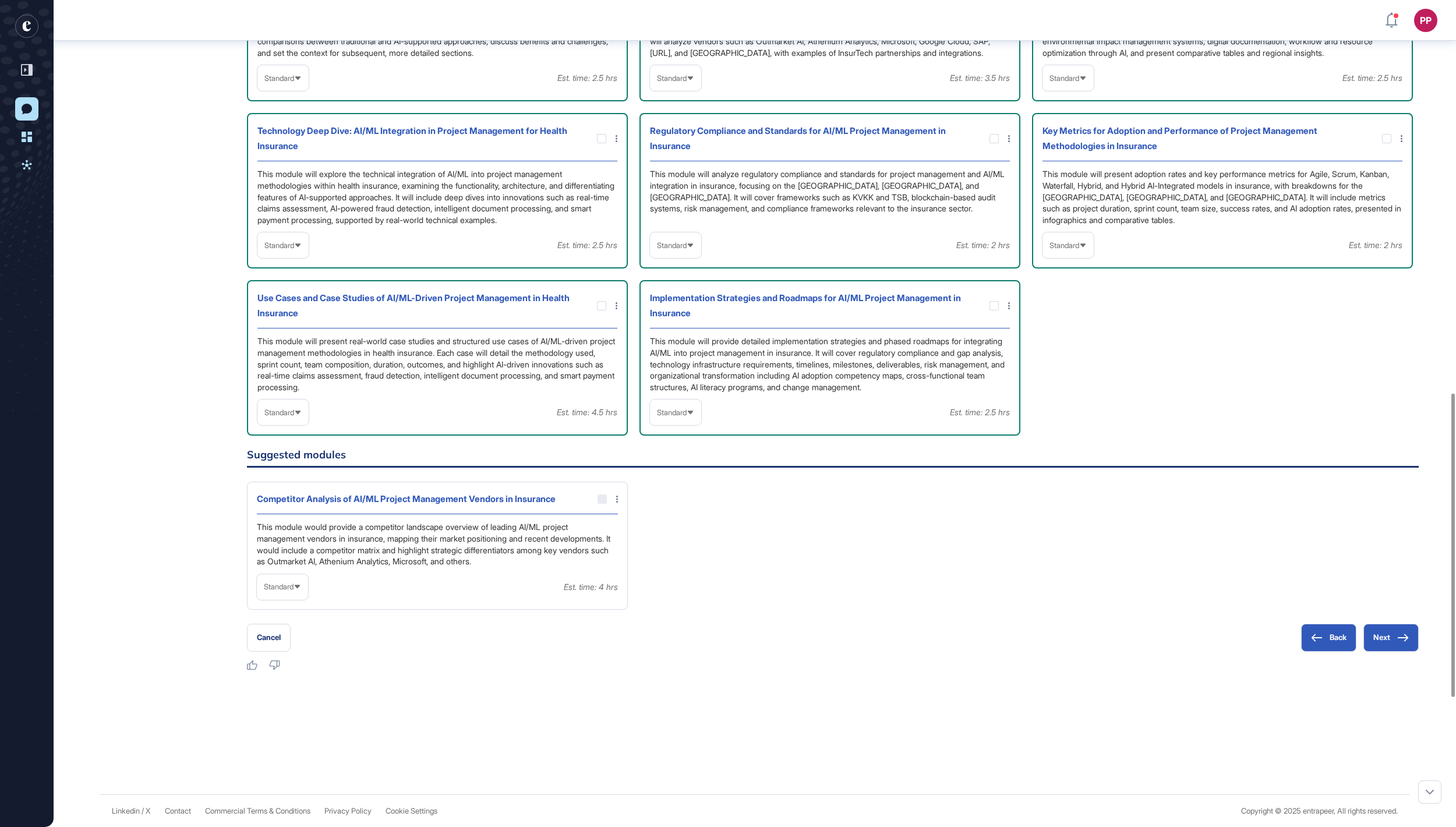
scroll to position [1110, 0]
click at [687, 82] on span "Standard" at bounding box center [672, 78] width 30 height 8
click at [692, 164] on li "In-depth" at bounding box center [675, 152] width 44 height 23
click at [1079, 82] on span "Standard" at bounding box center [1064, 78] width 30 height 8
click at [1078, 164] on li "In-depth" at bounding box center [1068, 152] width 44 height 23
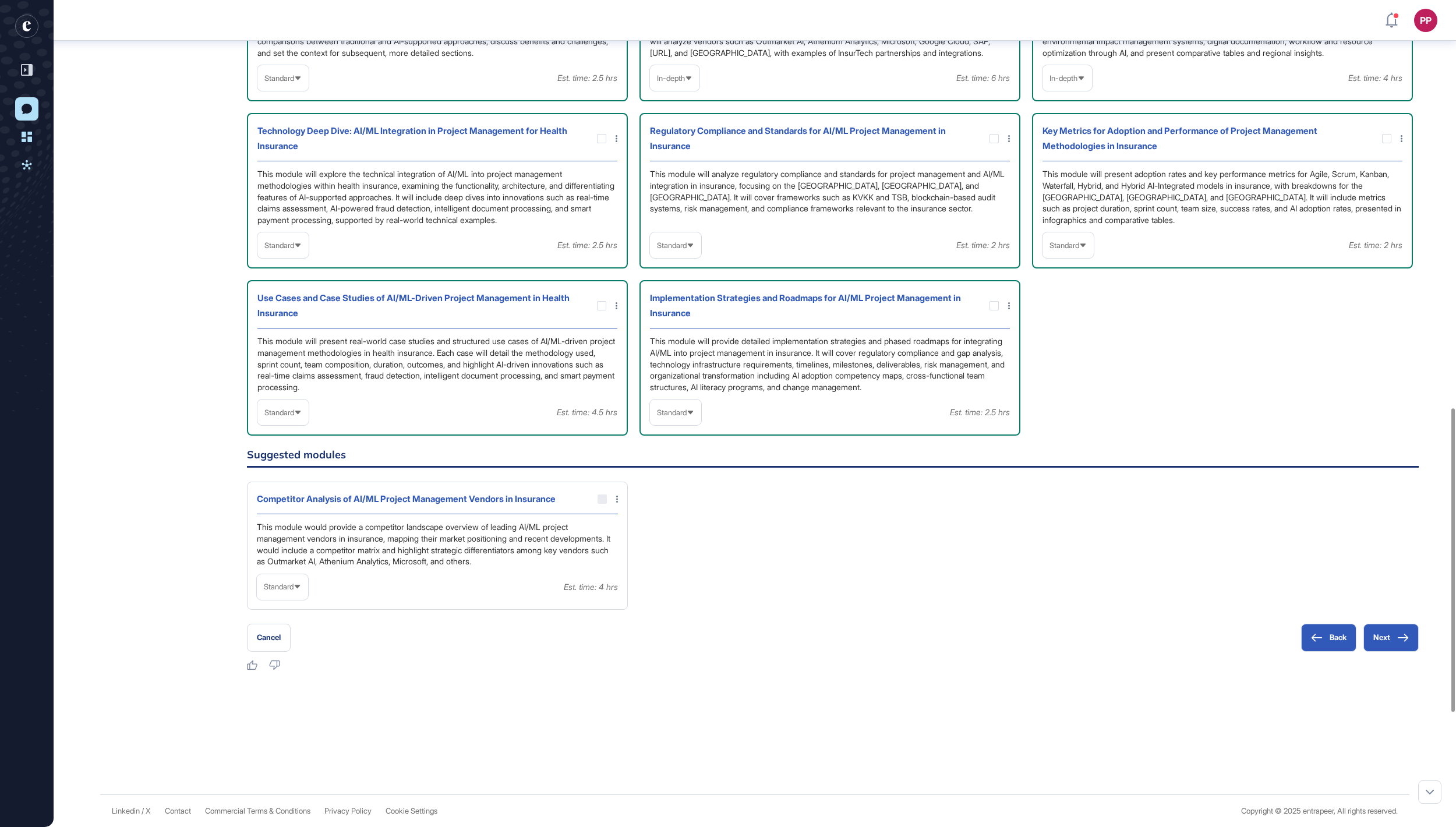
click at [1069, 250] on span "Standard" at bounding box center [1064, 245] width 30 height 8
click at [1071, 331] on li "In-depth" at bounding box center [1068, 319] width 44 height 23
click at [683, 250] on span "Standard" at bounding box center [672, 245] width 30 height 8
click at [681, 331] on li "In-depth" at bounding box center [675, 319] width 44 height 23
click at [686, 417] on span "Standard" at bounding box center [672, 413] width 30 height 8
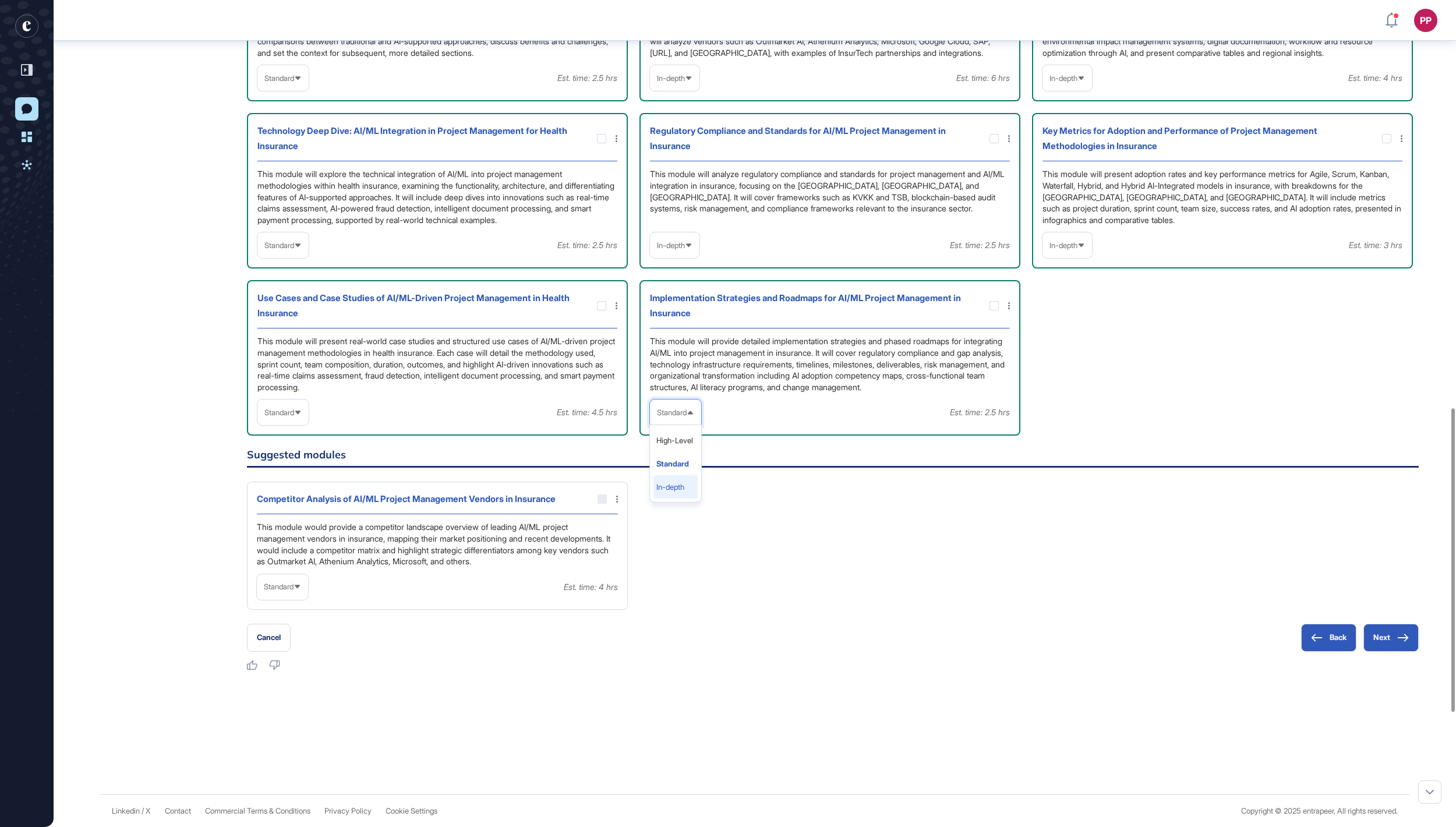
click at [683, 498] on li "In-depth" at bounding box center [675, 487] width 44 height 23
click at [290, 417] on span "Standard" at bounding box center [278, 413] width 30 height 8
click at [289, 498] on li "In-depth" at bounding box center [283, 487] width 44 height 23
click at [294, 250] on span "Standard" at bounding box center [278, 245] width 30 height 8
click at [301, 331] on li "In-depth" at bounding box center [283, 319] width 44 height 23
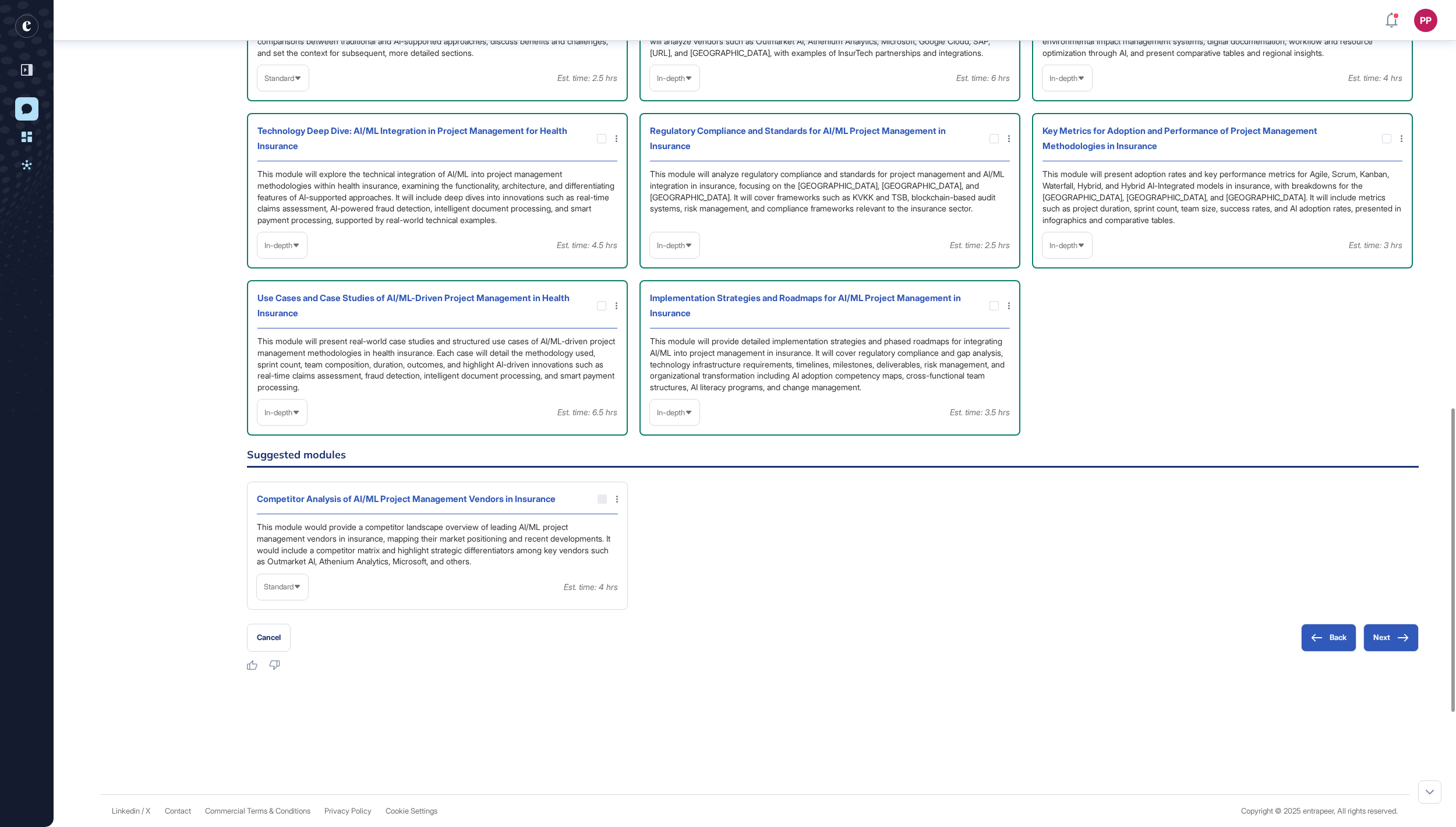
click at [308, 90] on div "Standard" at bounding box center [283, 78] width 51 height 23
click at [305, 164] on li "In-depth" at bounding box center [283, 152] width 44 height 23
click at [1385, 640] on button "Next" at bounding box center [1391, 638] width 55 height 28
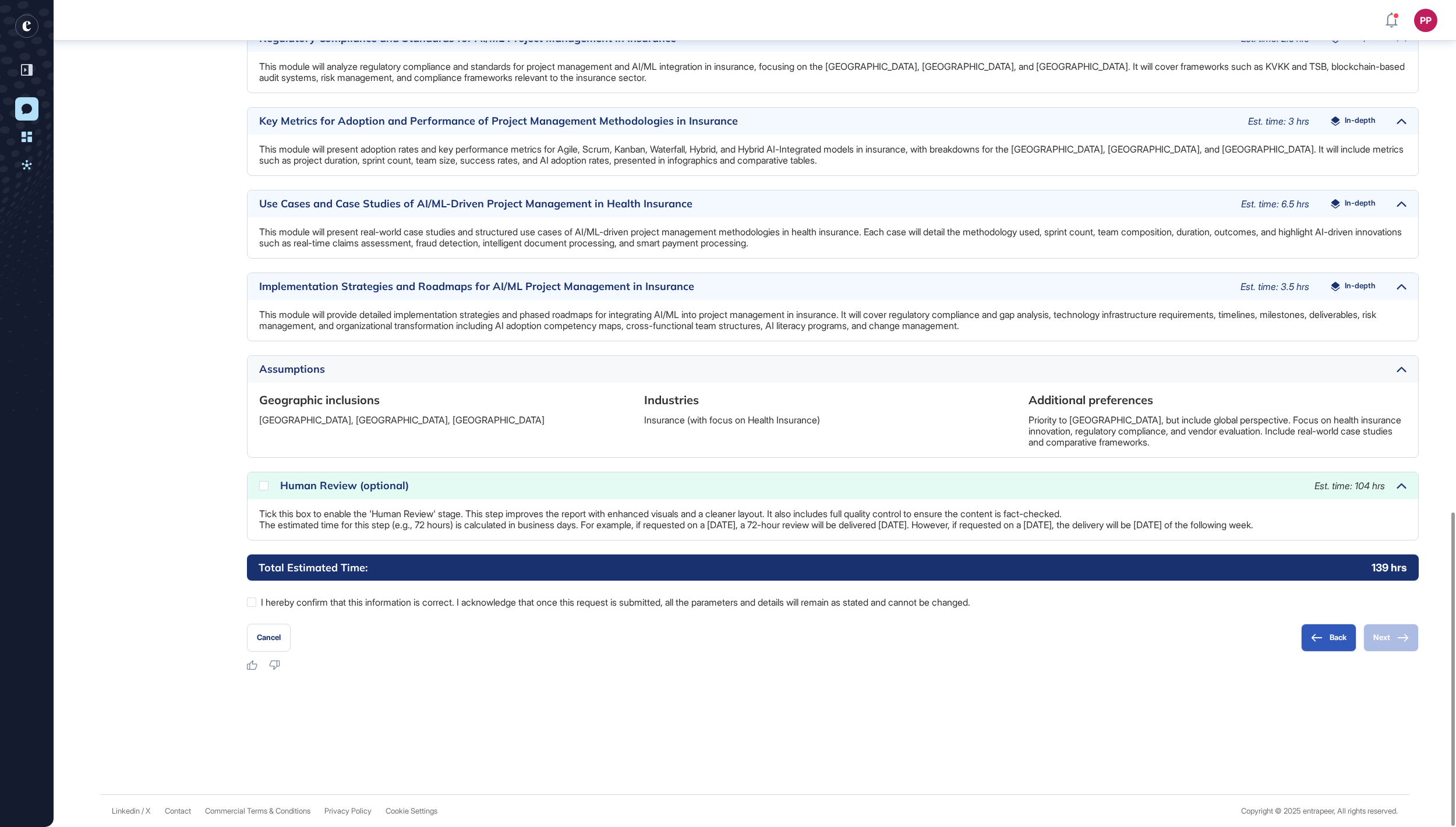
scroll to position [1347, 0]
click at [474, 599] on label "I hereby confirm that this information is correct. I acknowledge that once this…" at bounding box center [833, 602] width 1172 height 15
click at [1385, 644] on button "Next" at bounding box center [1391, 638] width 55 height 28
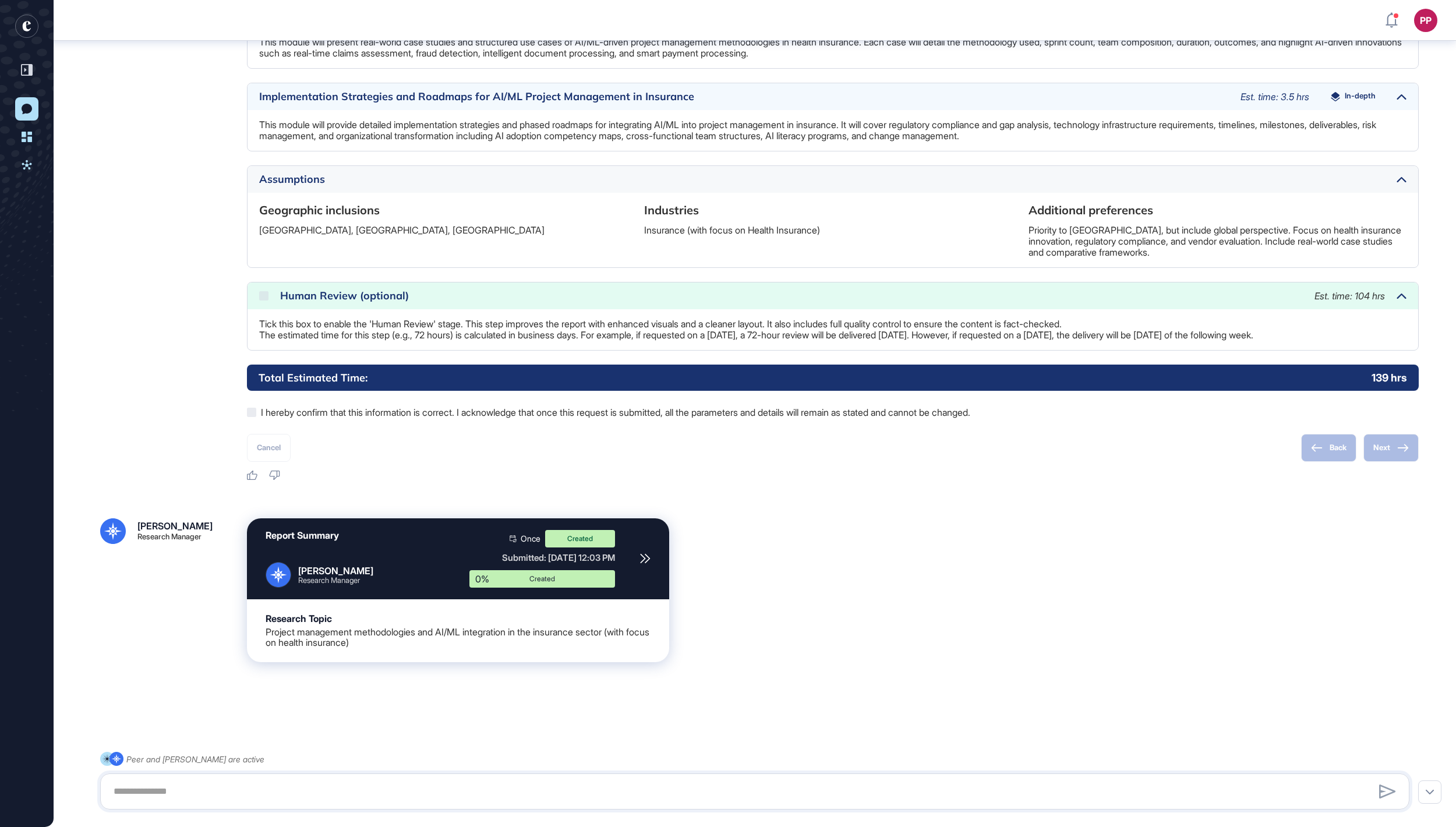
scroll to position [1478, 0]
